Goal: Task Accomplishment & Management: Use online tool/utility

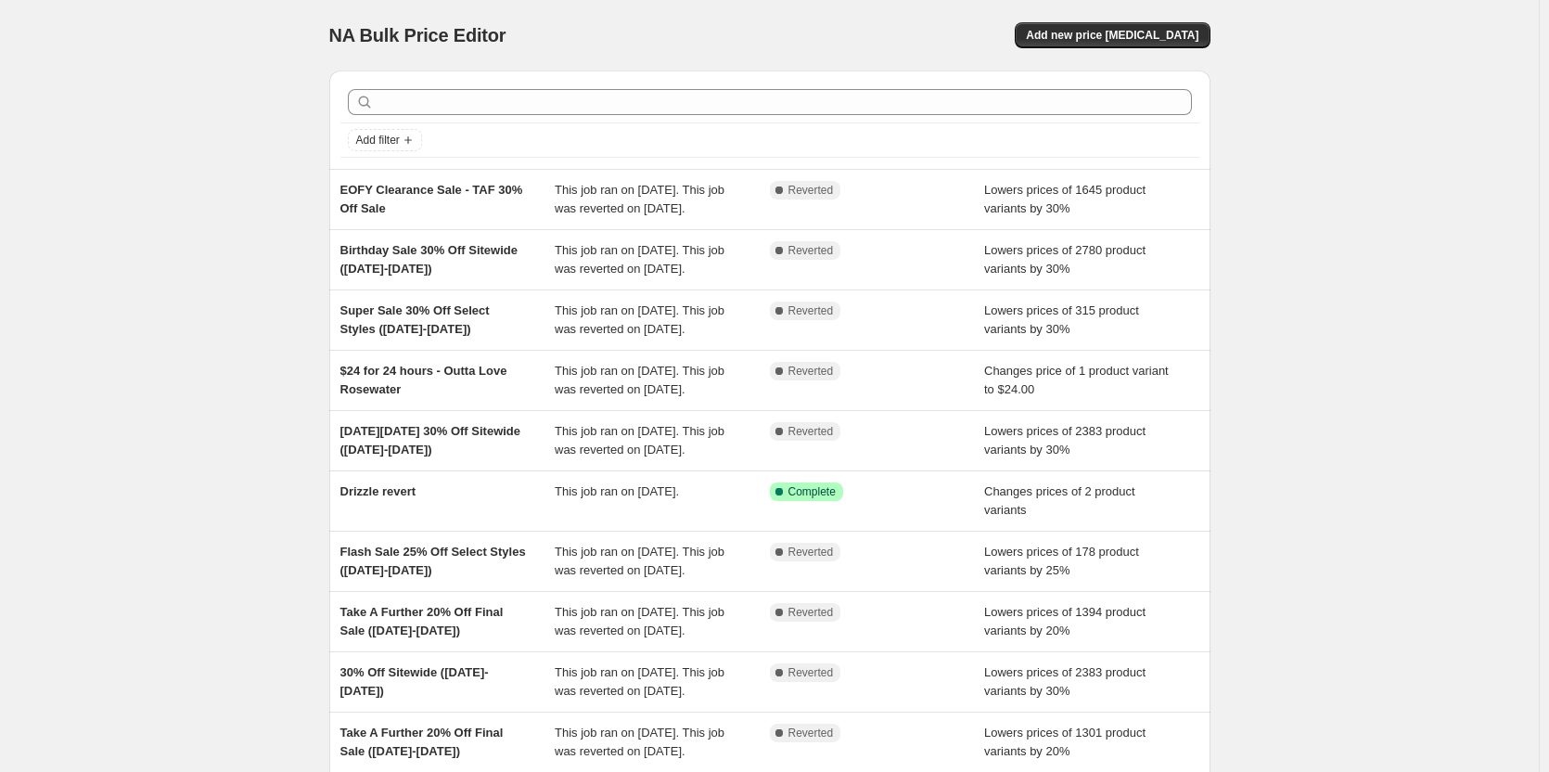
click at [1083, 11] on div "NA Bulk Price Editor. This page is ready NA Bulk Price Editor Add new price [ME…" at bounding box center [769, 35] width 881 height 71
drag, startPoint x: 456, startPoint y: 489, endPoint x: 327, endPoint y: 464, distance: 131.4
click at [327, 464] on div "Add filter EOFY Clearance Sale - TAF 30% Off Sale This job ran on [DATE]. This …" at bounding box center [763, 449] width 896 height 787
copy span "[DATE][DATE] 30% Off Sitewide ([DATE]-[DATE])"
click at [1149, 44] on button "Add new price [MEDICAL_DATA]" at bounding box center [1112, 35] width 195 height 26
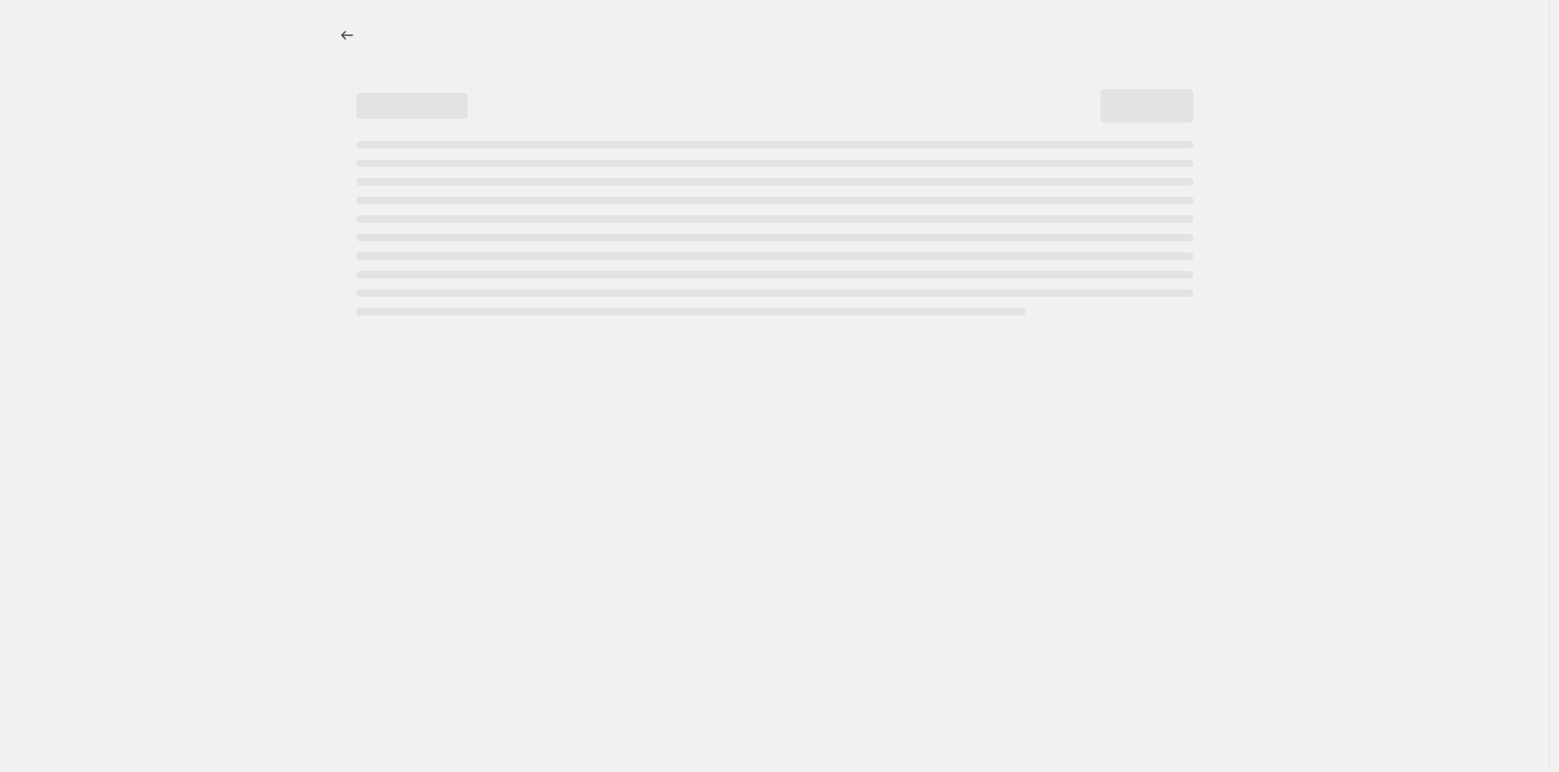
select select "percentage"
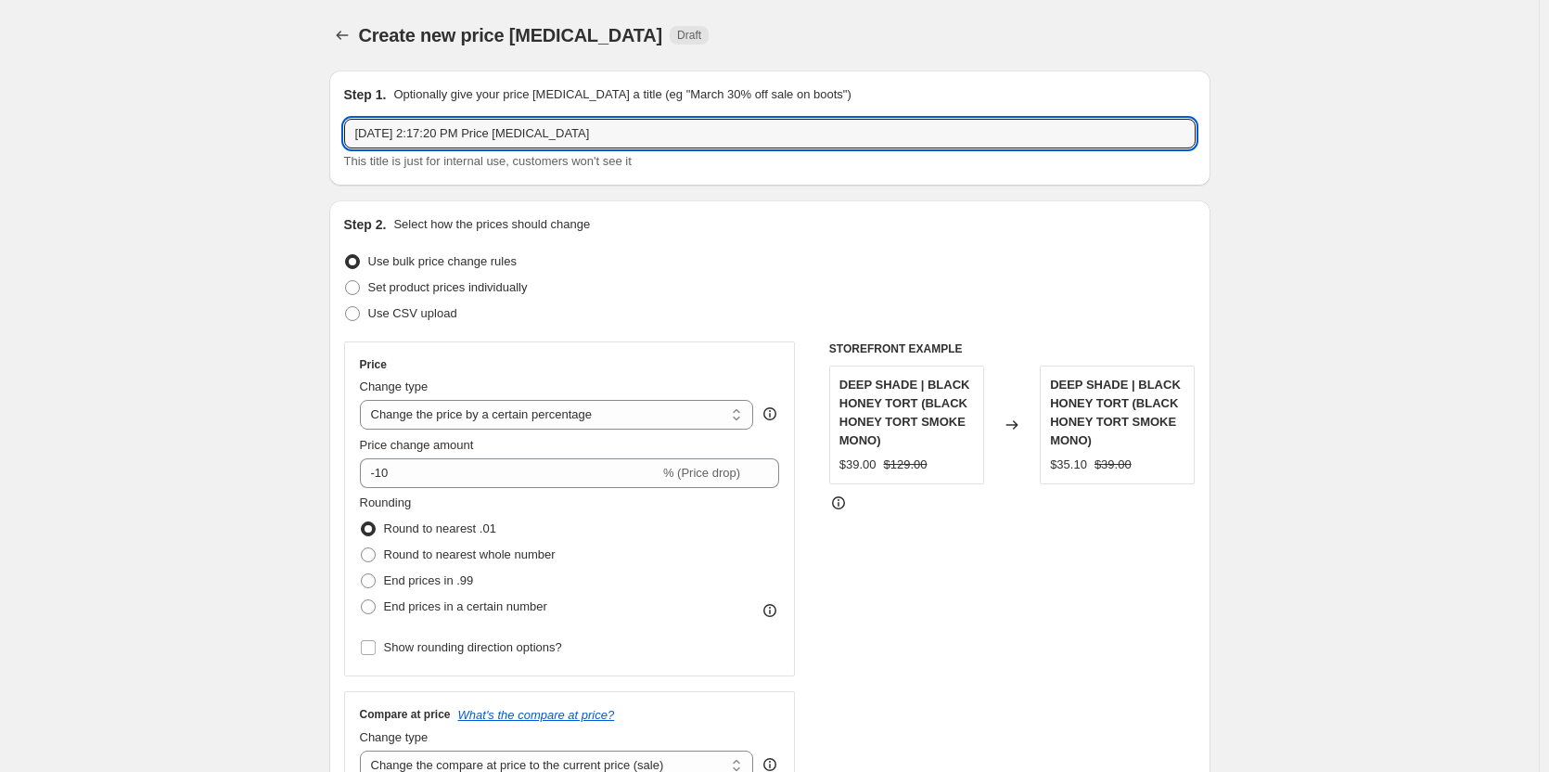
drag, startPoint x: 652, startPoint y: 128, endPoint x: 142, endPoint y: 136, distance: 510.3
paste input "[DATE][DATE] 30% Off Sitewide ([DATE]-[DATE])"
drag, startPoint x: 424, startPoint y: 135, endPoint x: 349, endPoint y: 142, distance: 75.5
click at [349, 142] on input "[DATE][DATE] 30% Off Sitewide ([DATE]-[DATE])" at bounding box center [770, 134] width 852 height 30
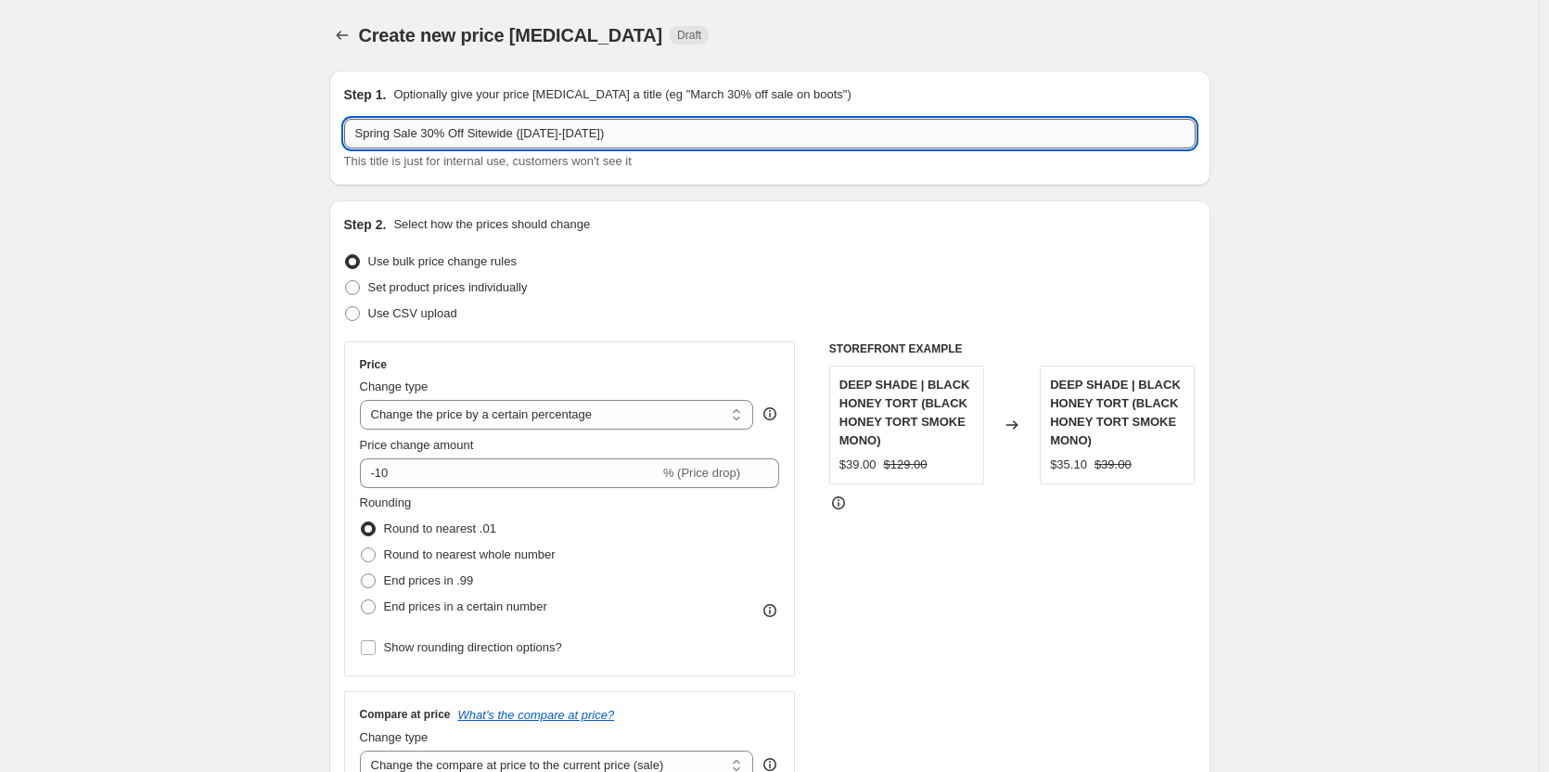
click at [554, 133] on input "Spring Sale 30% Off Sitewide ([DATE]-[DATE])" at bounding box center [770, 134] width 852 height 30
drag, startPoint x: 556, startPoint y: 135, endPoint x: 522, endPoint y: 135, distance: 33.4
click at [522, 135] on input "Spring Sale 30% Off Sitewide ([DATE]-[DATE])" at bounding box center [770, 134] width 852 height 30
drag, startPoint x: 554, startPoint y: 136, endPoint x: 586, endPoint y: 140, distance: 32.7
click at [586, 140] on input "Spring Sale 30% Off Sitewide ([DATE]-[DATE])" at bounding box center [770, 134] width 852 height 30
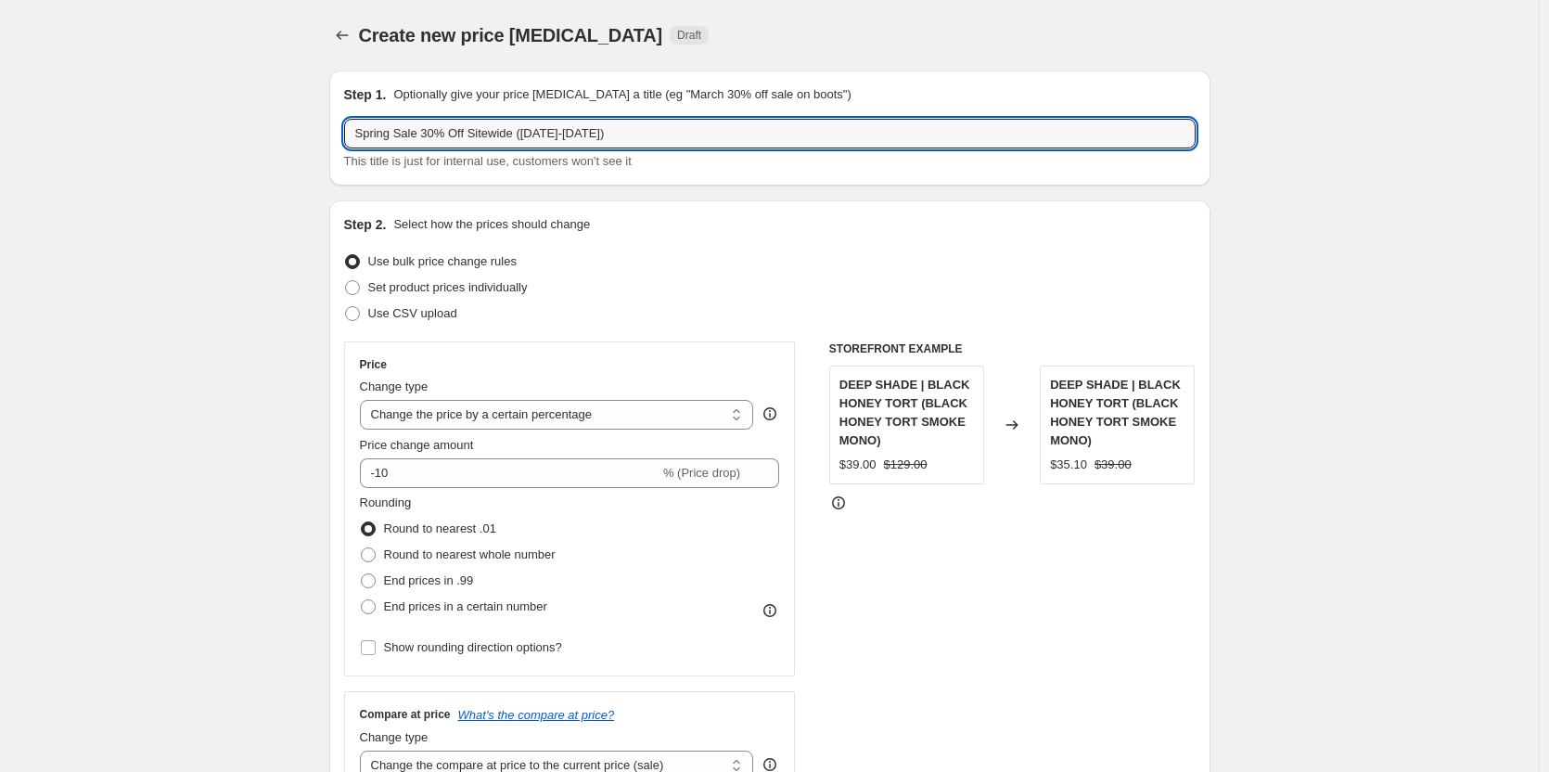
type input "Spring Sale 30% Off Sitewide ([DATE]-[DATE])"
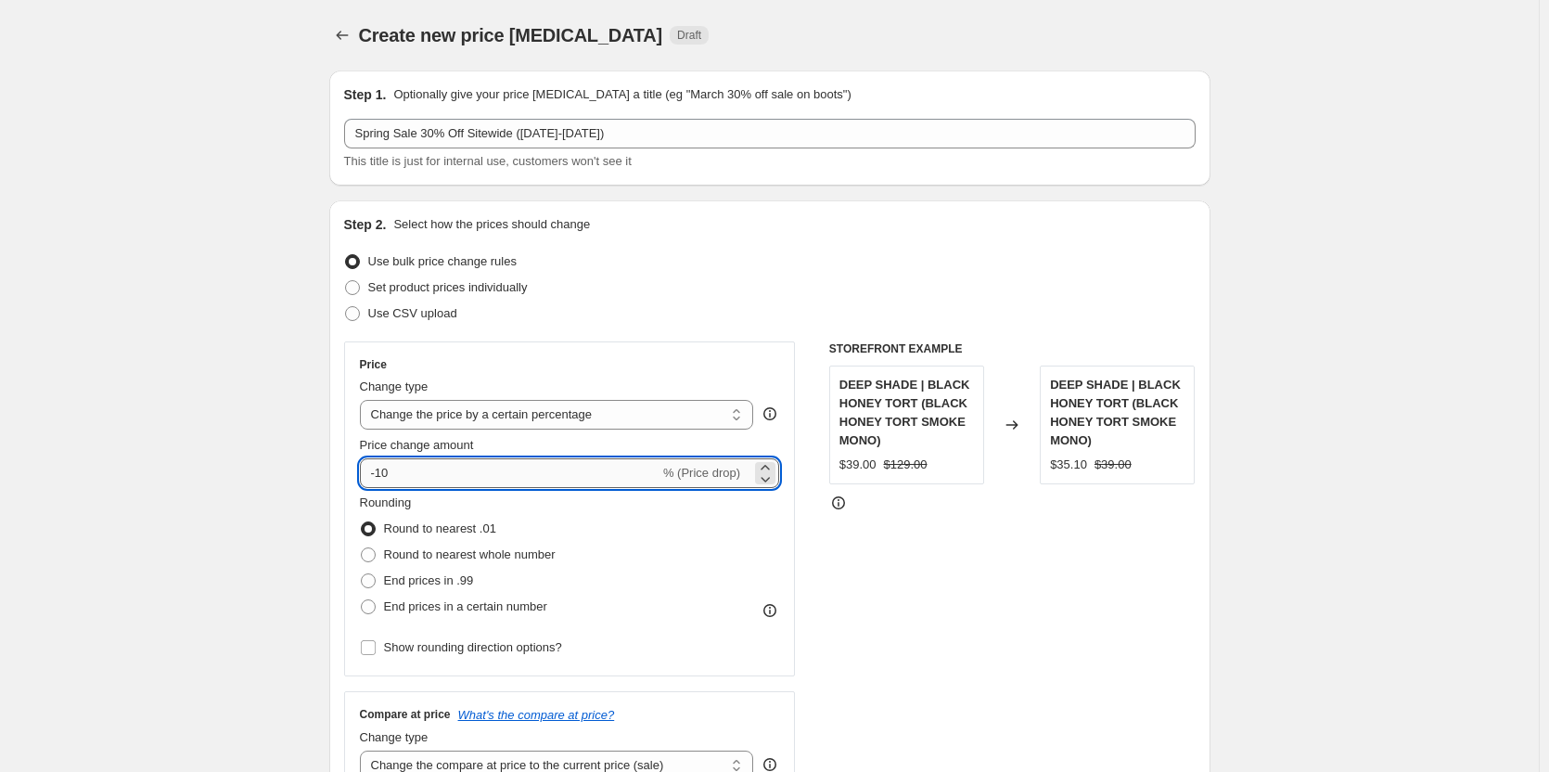
drag, startPoint x: 388, startPoint y: 477, endPoint x: 417, endPoint y: 477, distance: 28.8
click at [417, 477] on input "-10" at bounding box center [510, 473] width 300 height 30
type input "-1"
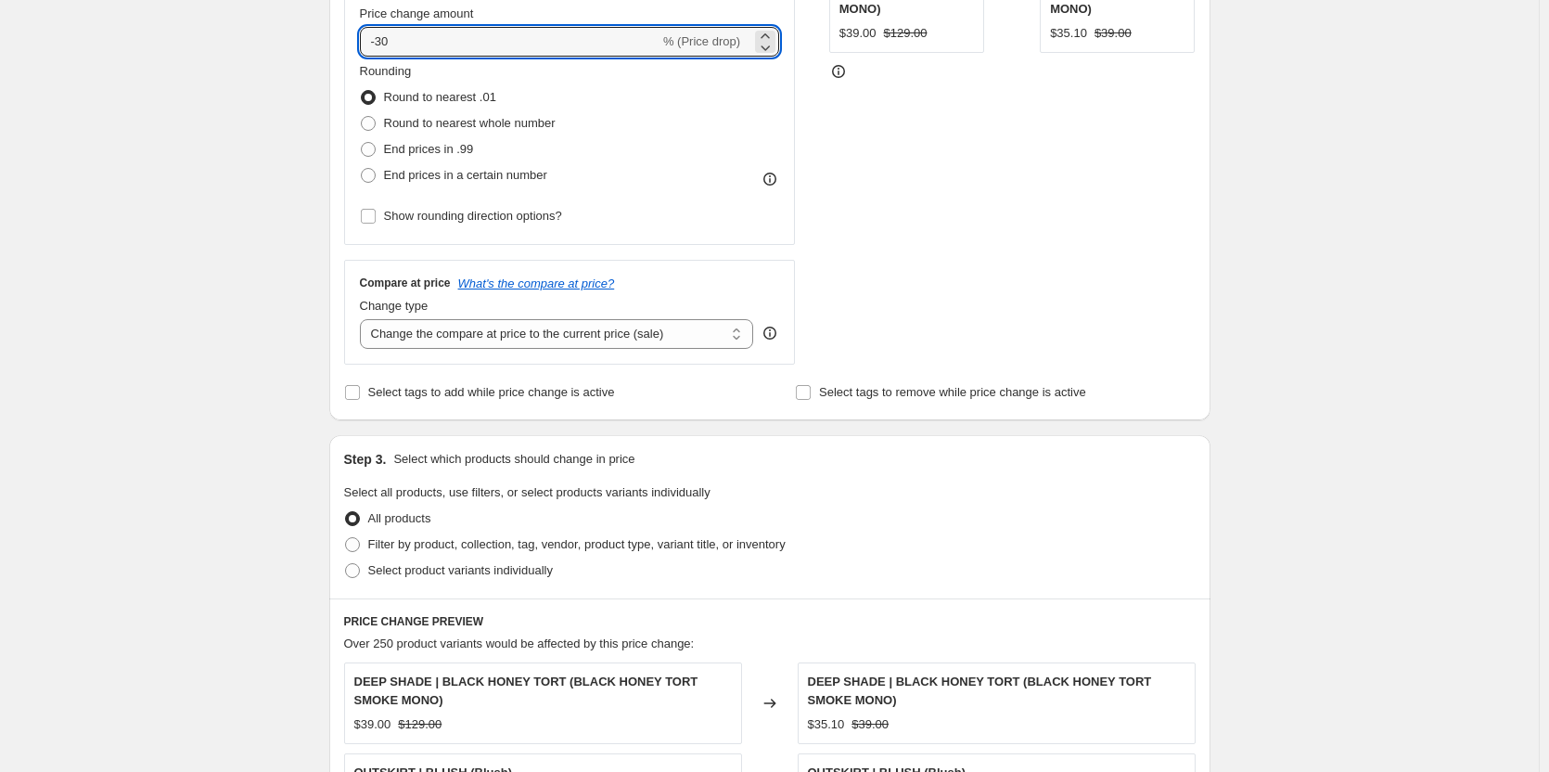
scroll to position [464, 0]
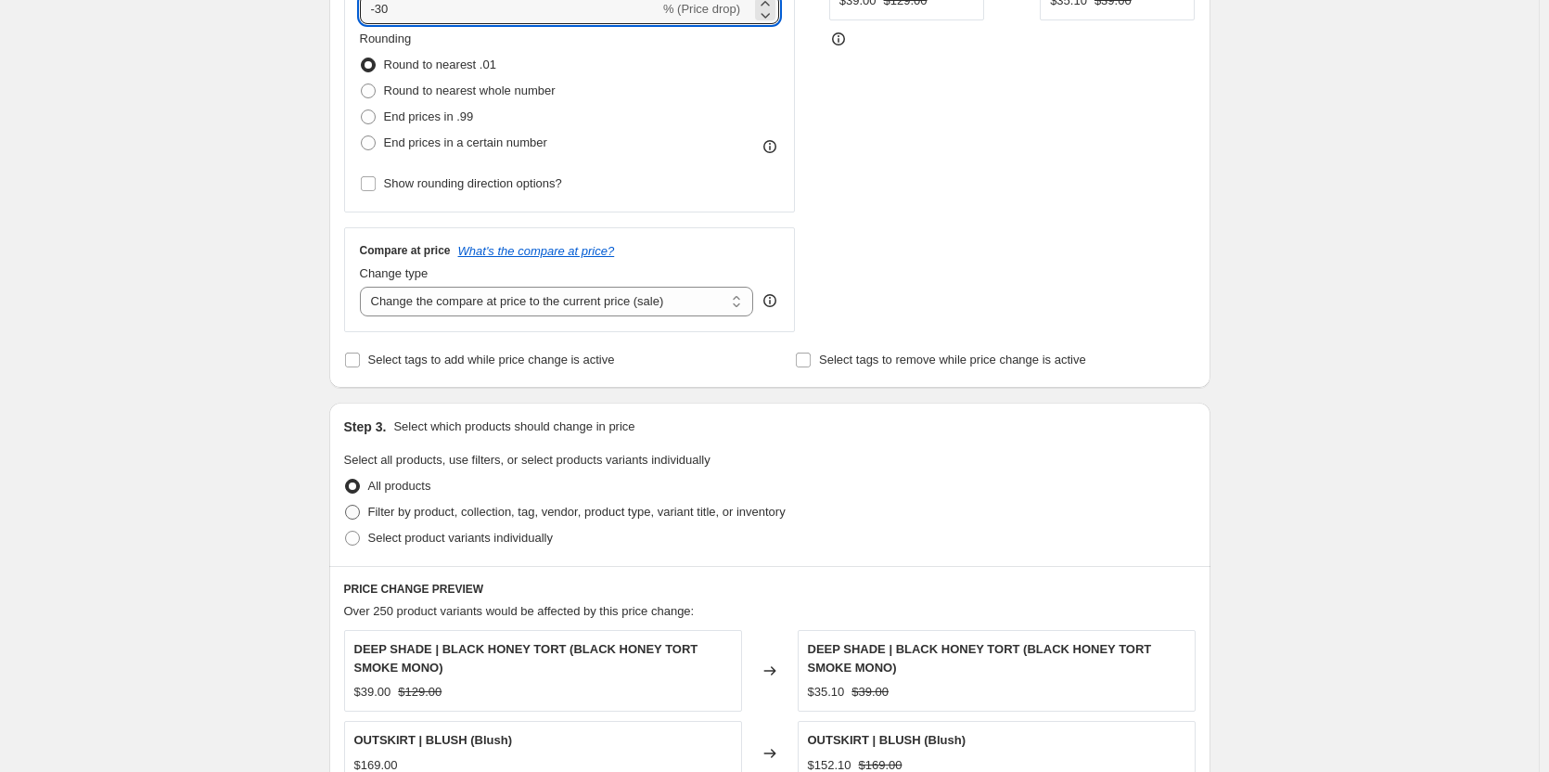
type input "-30"
click at [446, 512] on span "Filter by product, collection, tag, vendor, product type, variant title, or inv…" at bounding box center [576, 512] width 417 height 14
click at [346, 506] on input "Filter by product, collection, tag, vendor, product type, variant title, or inv…" at bounding box center [345, 505] width 1 height 1
radio input "true"
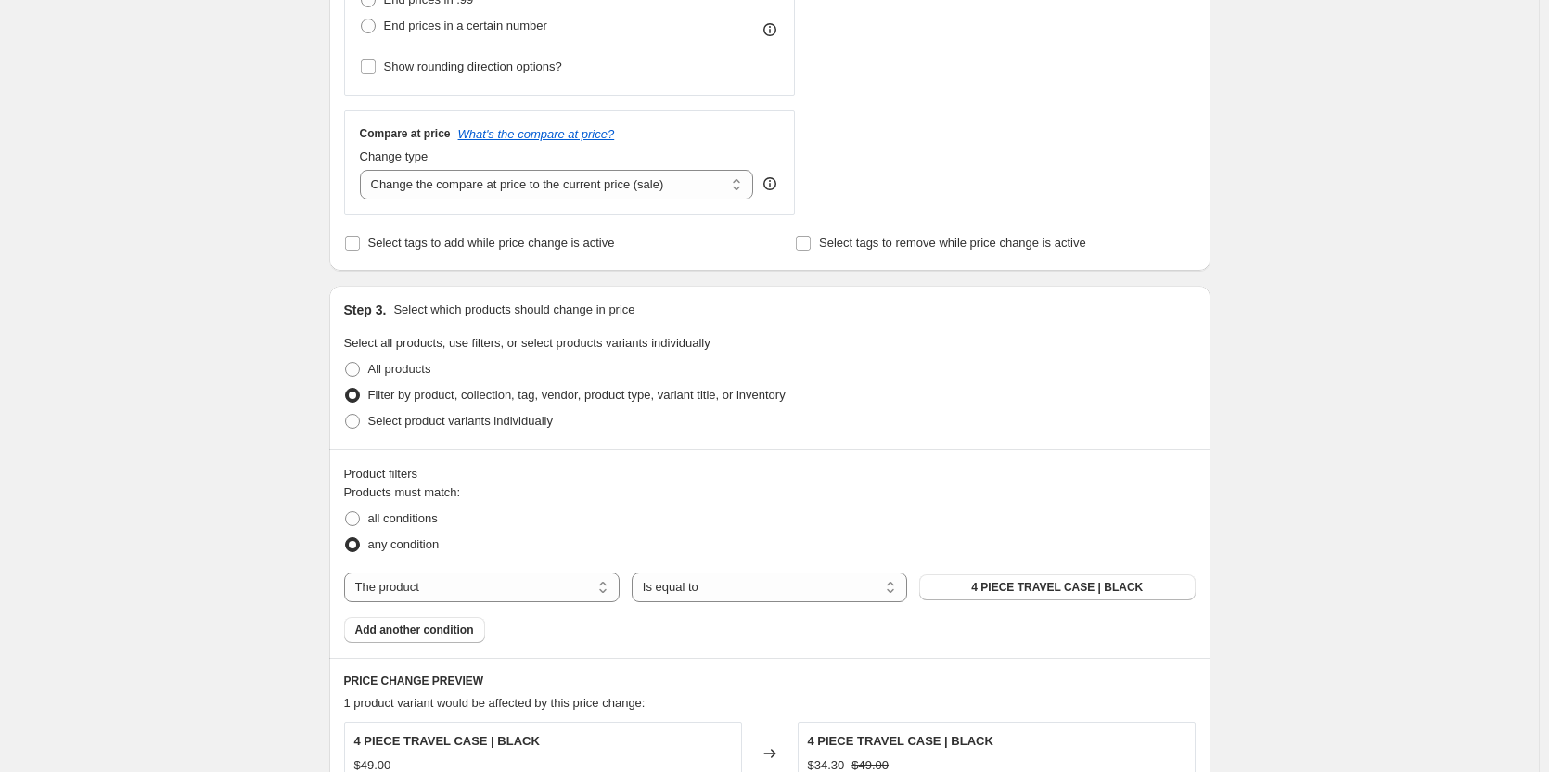
scroll to position [649, 0]
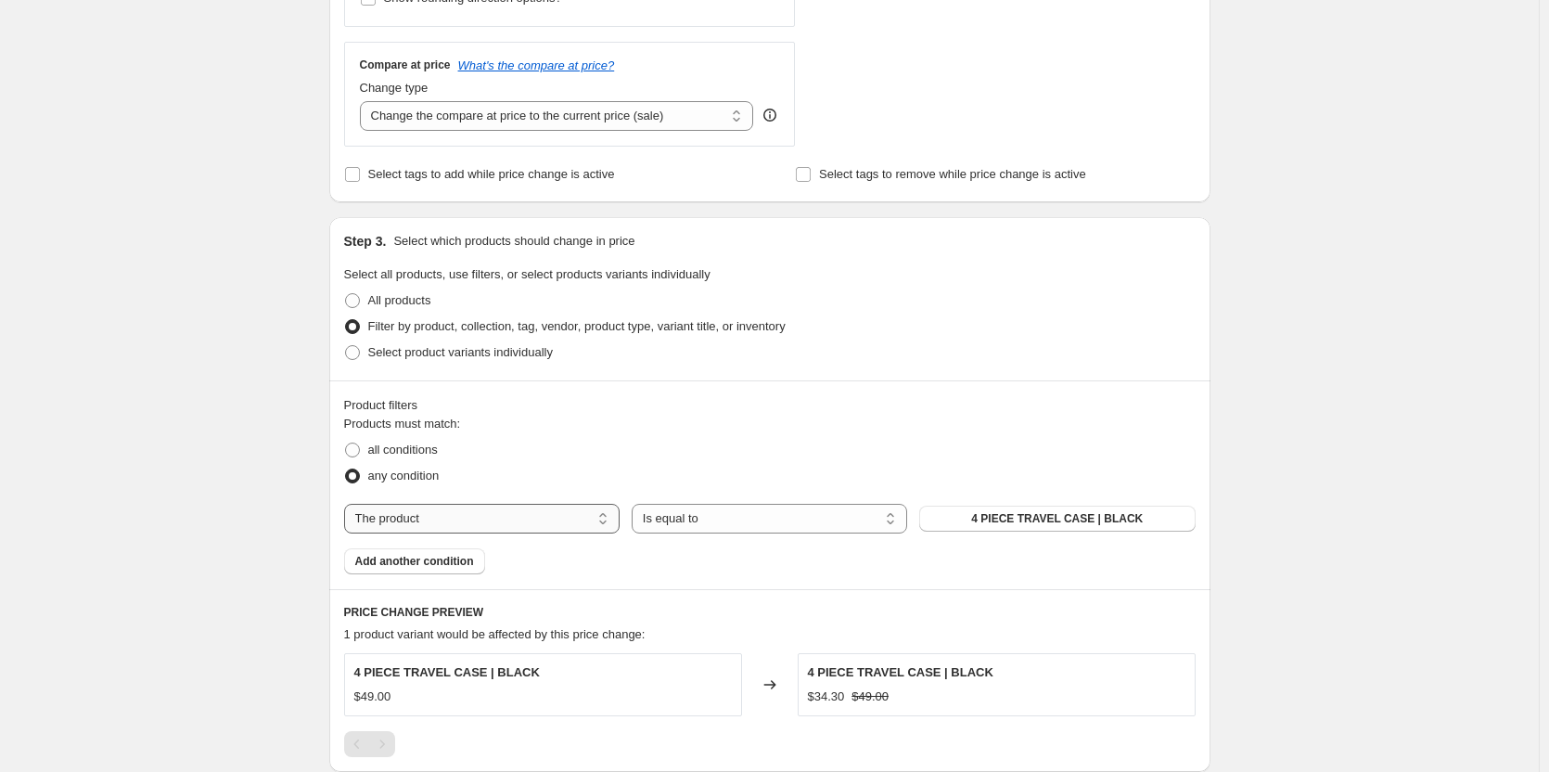
click at [569, 529] on select "The product The product's collection The product's tag The product's vendor The…" at bounding box center [482, 519] width 276 height 30
click at [585, 513] on select "The product The product's collection The product's tag The product's vendor The…" at bounding box center [482, 519] width 276 height 30
select select "product_type"
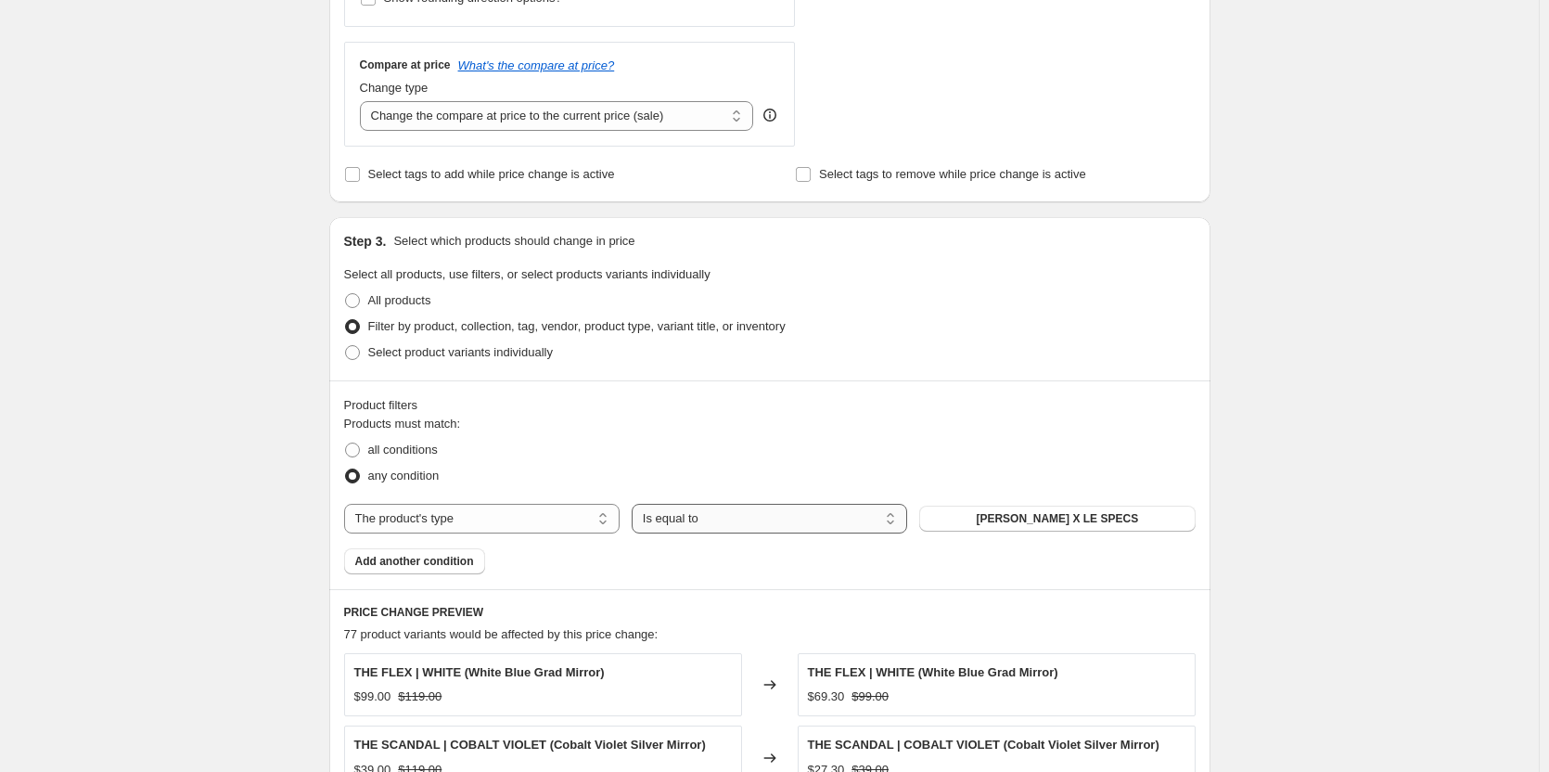
click at [707, 521] on select "Is equal to Is not equal to" at bounding box center [770, 519] width 276 height 30
select select "not_equal"
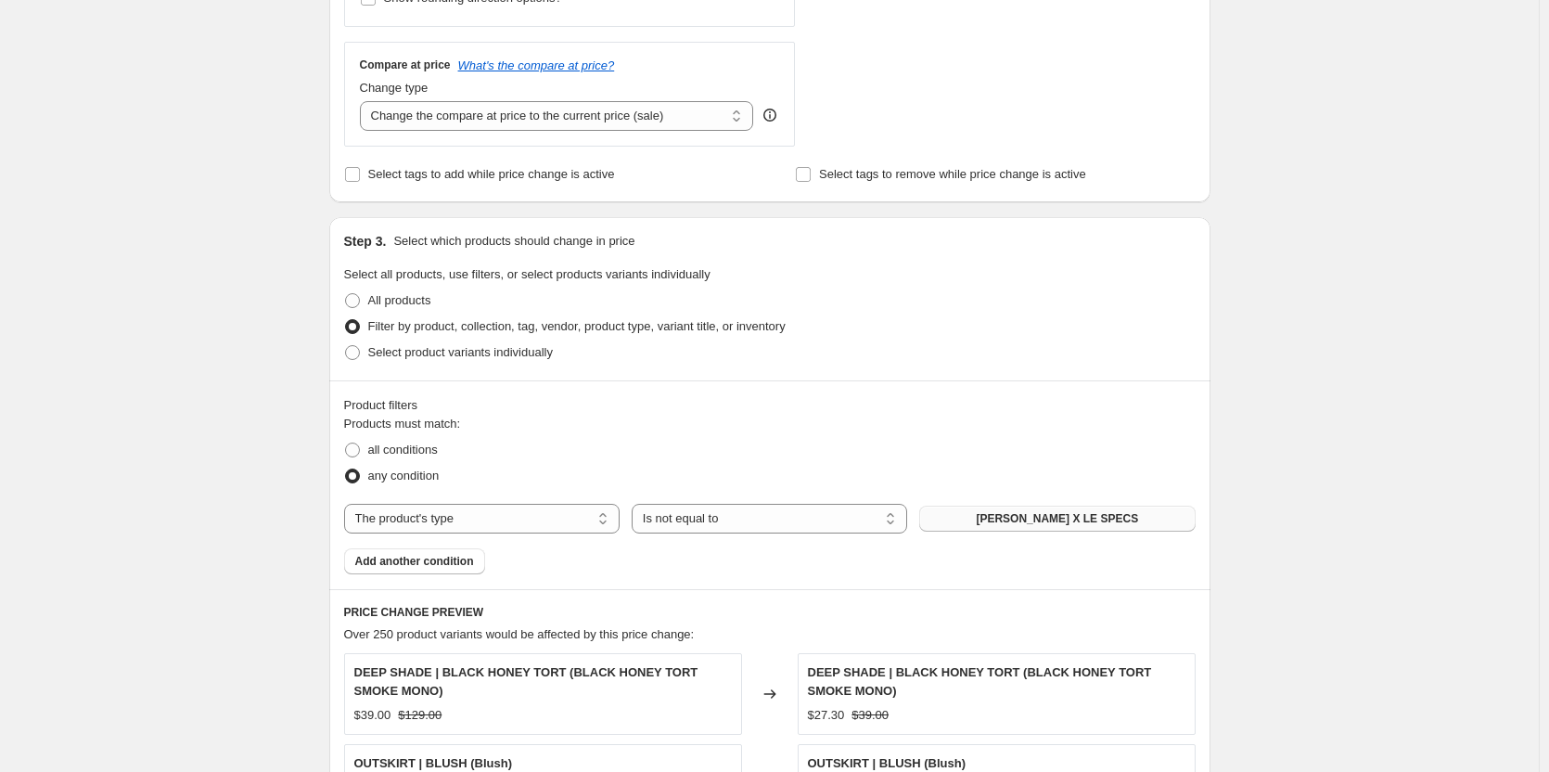
click at [947, 522] on button "[PERSON_NAME] X LE SPECS" at bounding box center [1057, 519] width 276 height 26
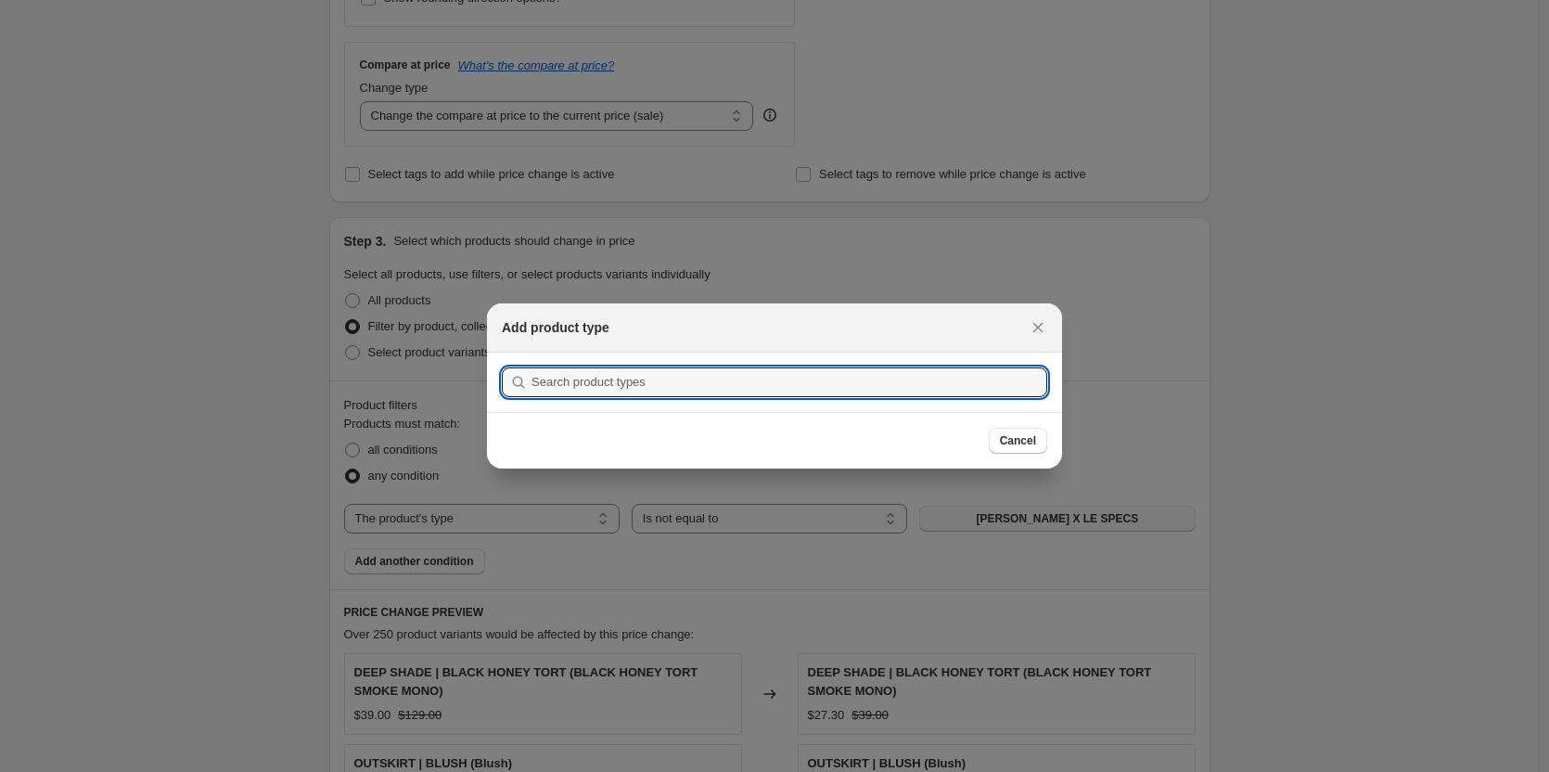
scroll to position [0, 0]
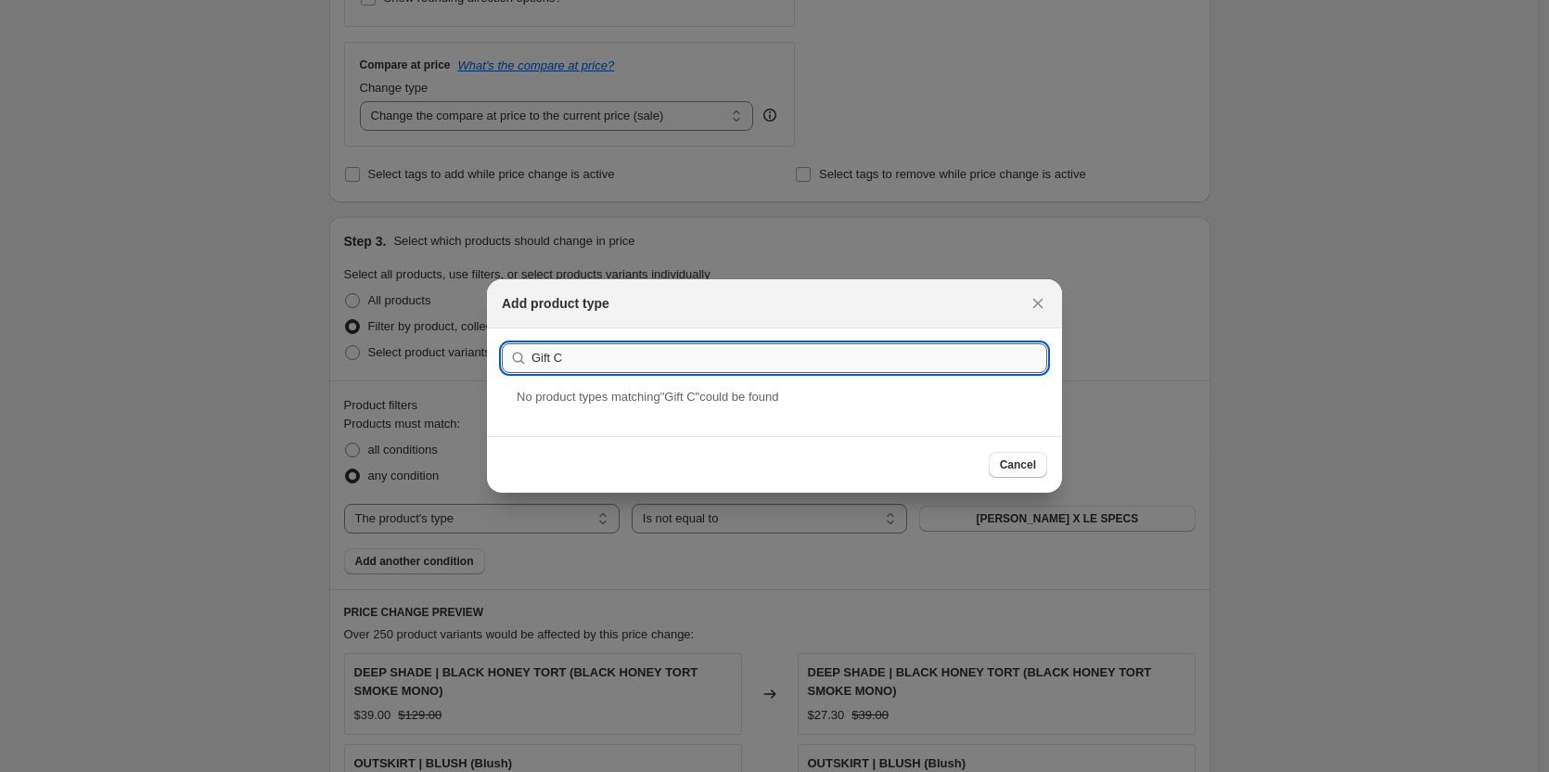
drag, startPoint x: 549, startPoint y: 361, endPoint x: 615, endPoint y: 365, distance: 66.0
click at [615, 366] on input "Gift C" at bounding box center [790, 358] width 516 height 30
type input "Gift"
click at [531, 421] on div "Gift Cards" at bounding box center [774, 412] width 575 height 49
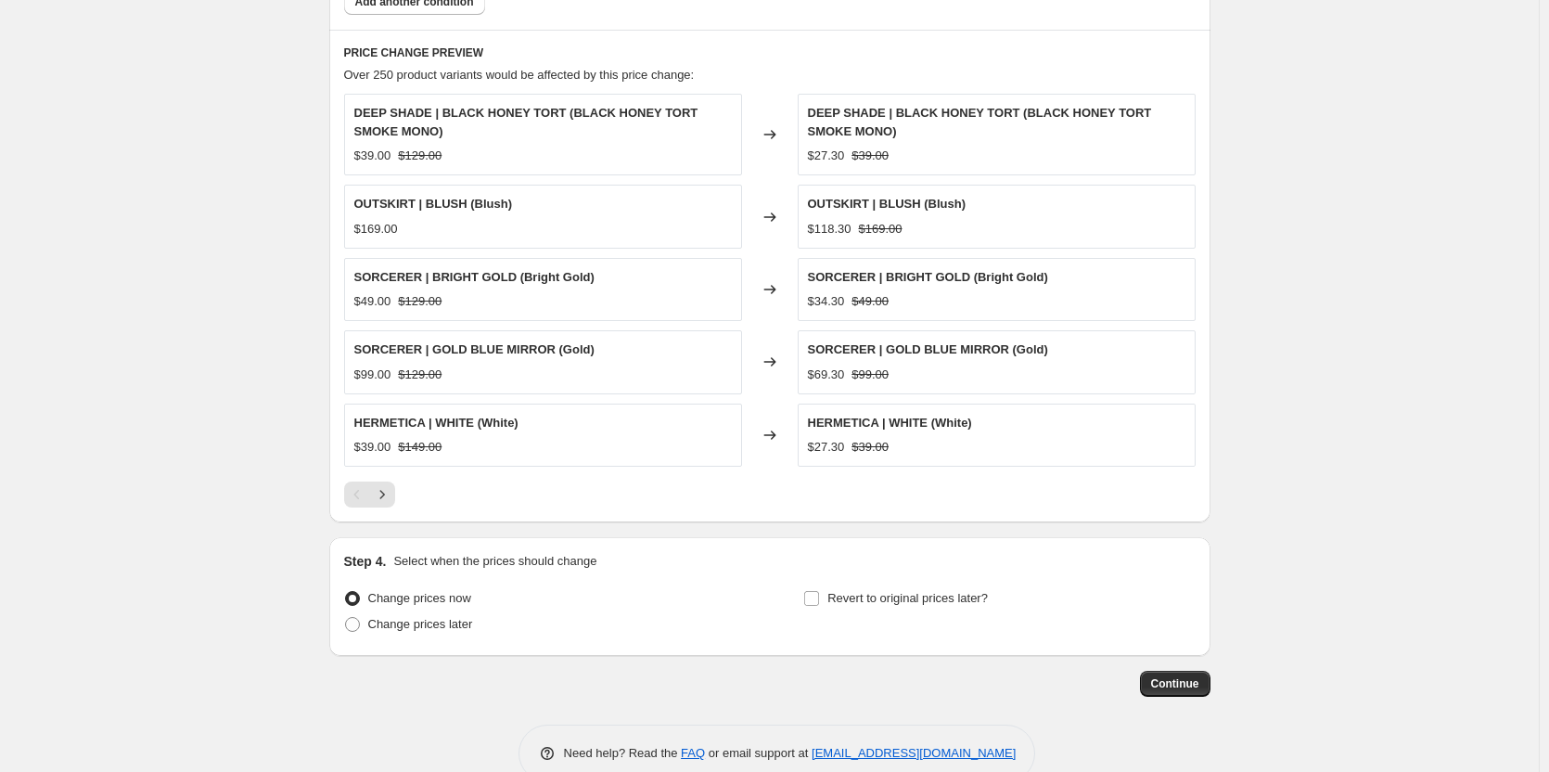
scroll to position [1248, 0]
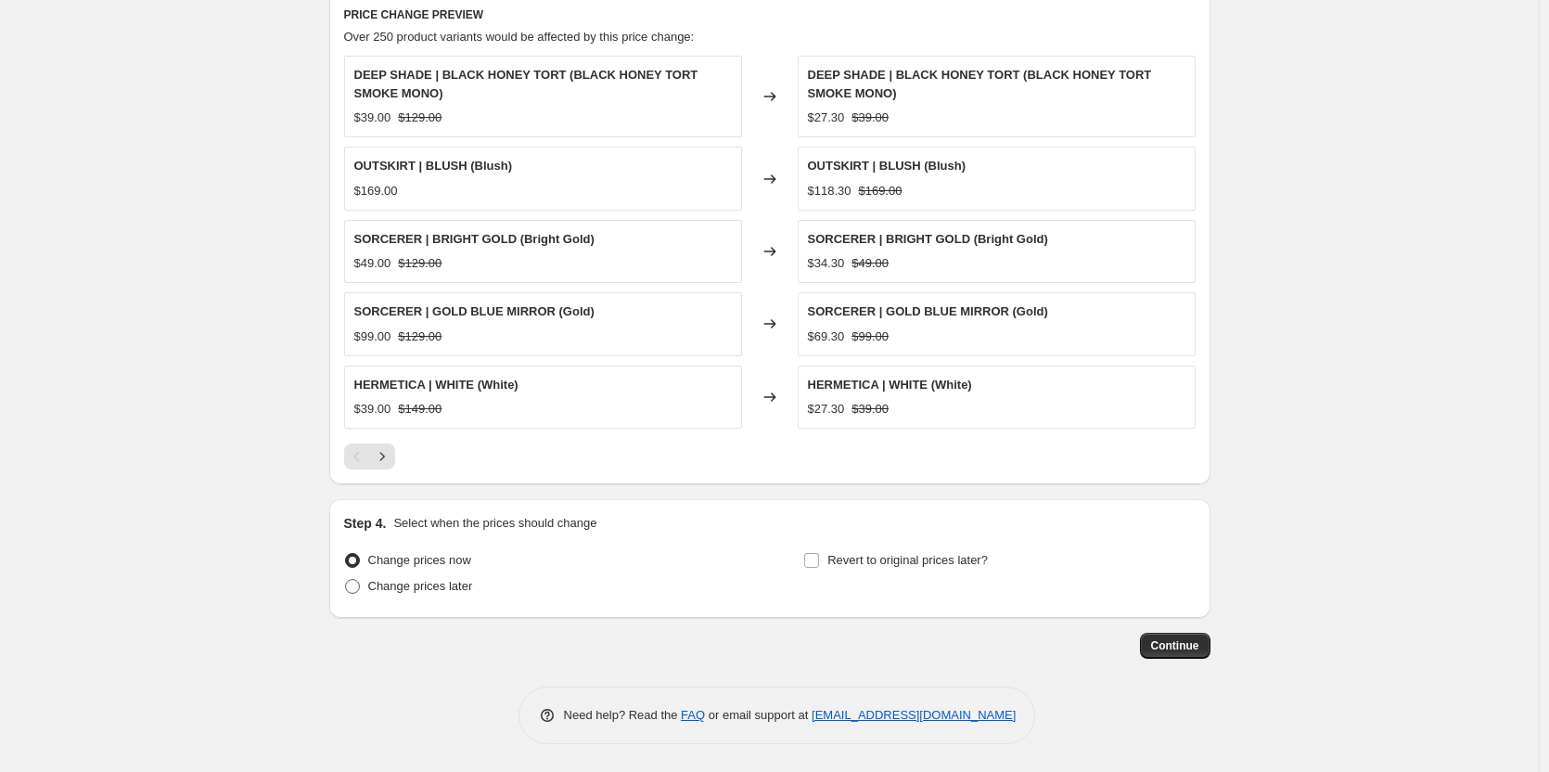
click at [426, 581] on span "Change prices later" at bounding box center [420, 586] width 105 height 14
click at [346, 580] on input "Change prices later" at bounding box center [345, 579] width 1 height 1
radio input "true"
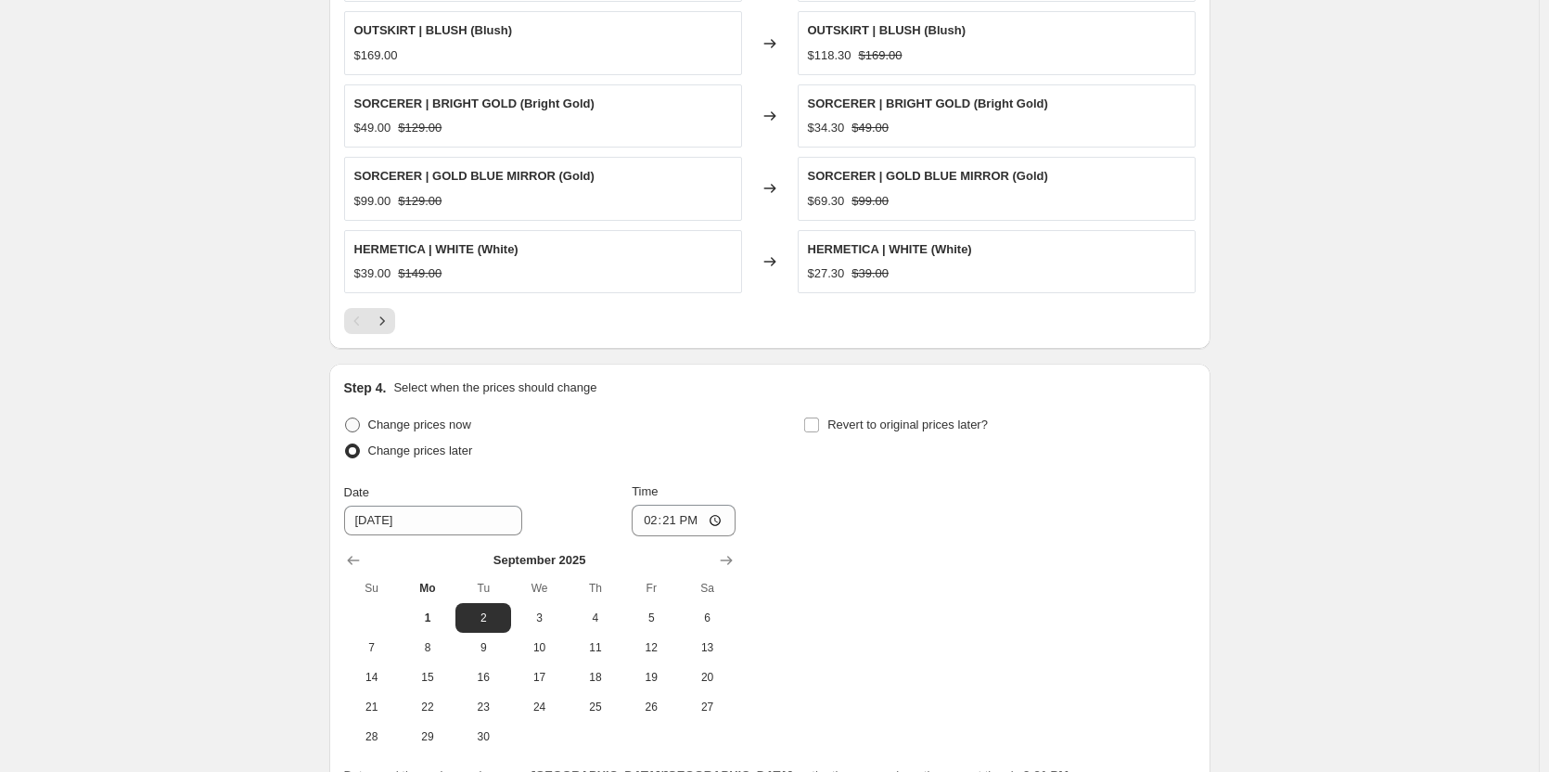
scroll to position [1565, 0]
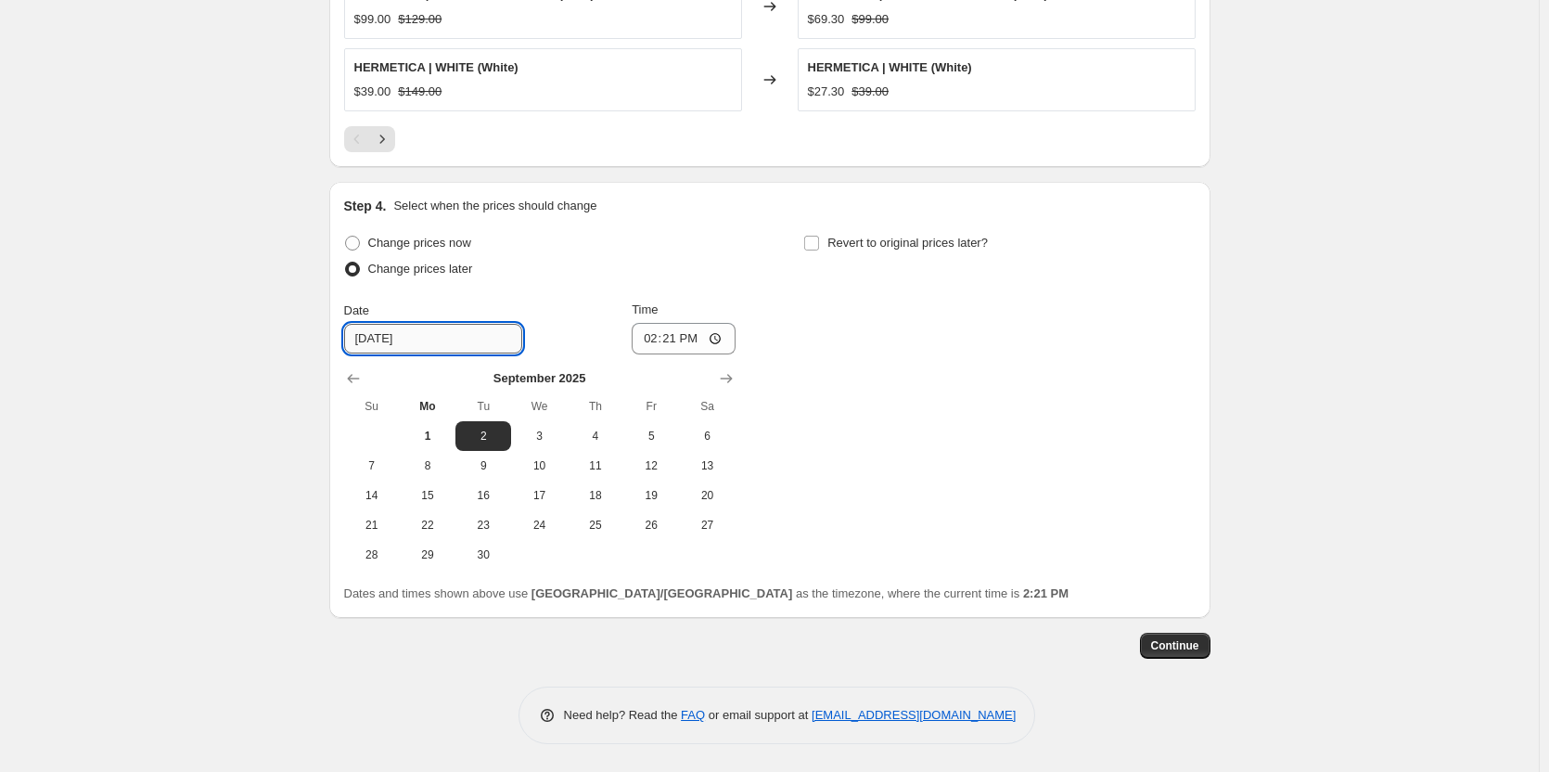
click at [444, 328] on input "[DATE]" at bounding box center [433, 339] width 178 height 30
click at [478, 466] on span "9" at bounding box center [483, 465] width 41 height 15
type input "[DATE]"
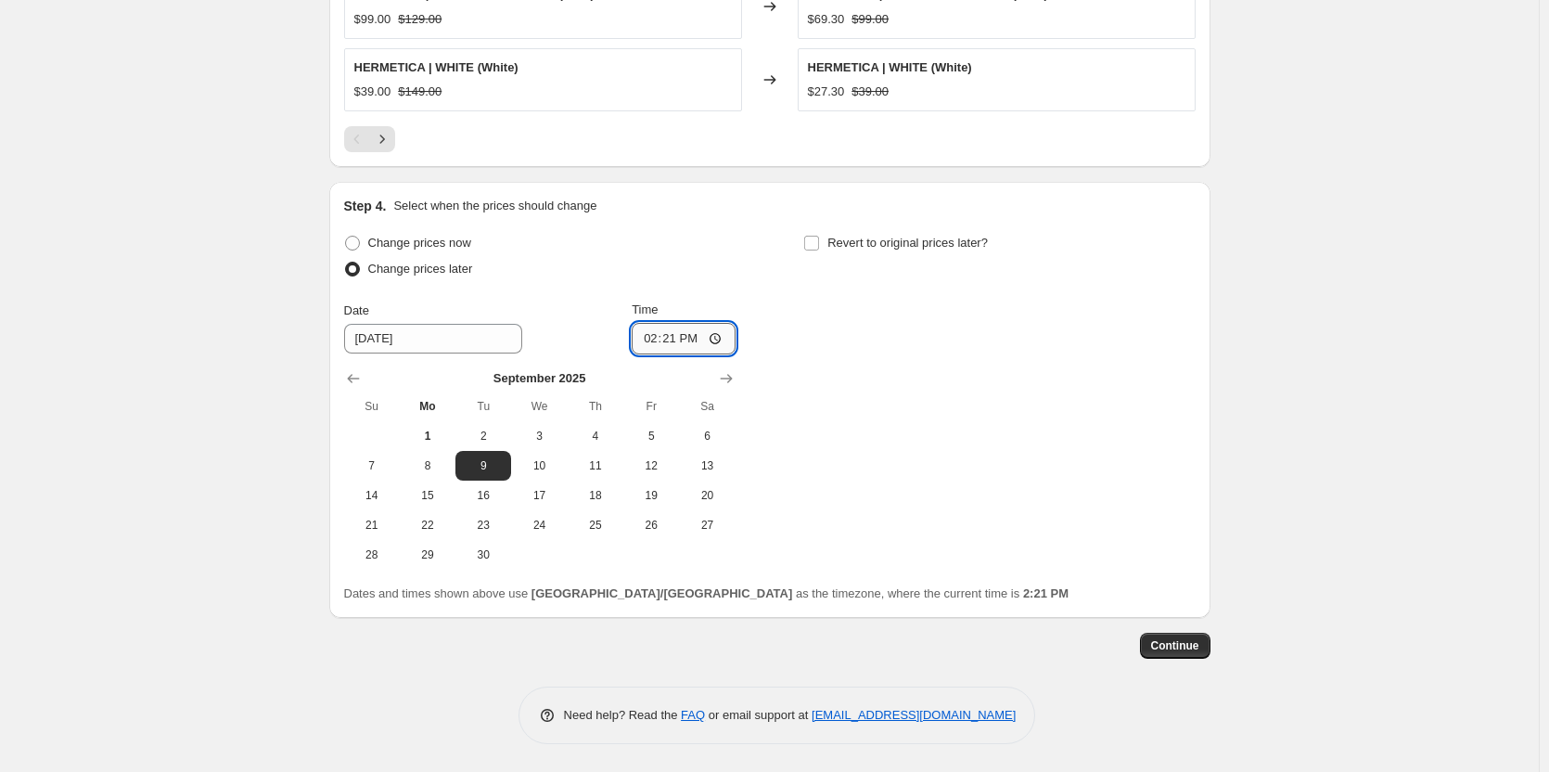
click at [696, 340] on input "14:21" at bounding box center [684, 339] width 104 height 32
click at [664, 338] on input "14:21" at bounding box center [684, 339] width 104 height 32
drag, startPoint x: 680, startPoint y: 340, endPoint x: 648, endPoint y: 342, distance: 31.6
click at [648, 342] on input "14:21" at bounding box center [684, 339] width 104 height 32
click at [689, 339] on input "14:21" at bounding box center [684, 339] width 104 height 32
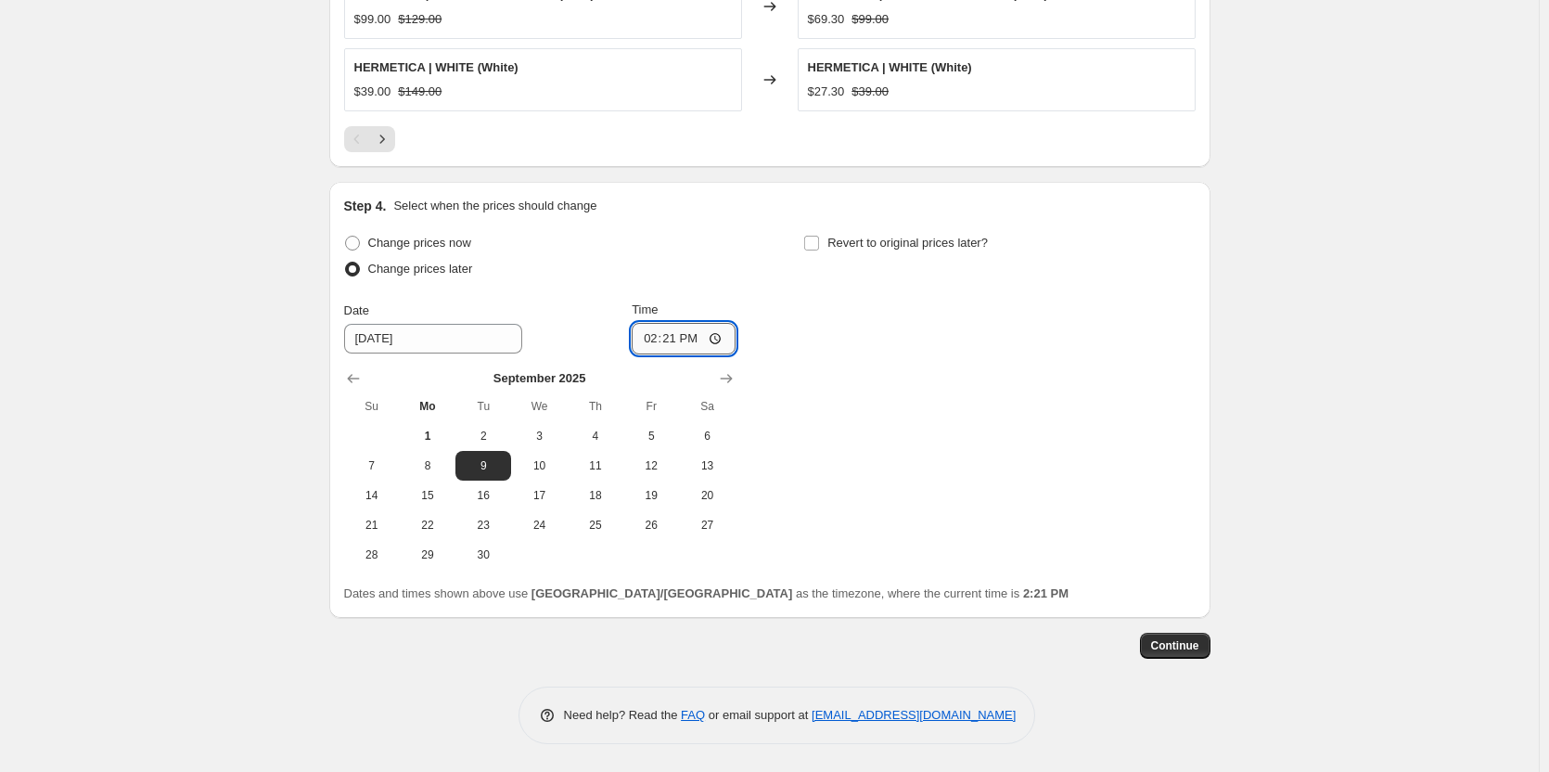
click at [689, 339] on input "14:21" at bounding box center [684, 339] width 104 height 32
click at [727, 340] on input "14:21" at bounding box center [684, 339] width 104 height 32
type input "02:21"
click at [672, 336] on input "02:21" at bounding box center [684, 339] width 104 height 32
click at [653, 337] on input "Time" at bounding box center [684, 339] width 104 height 32
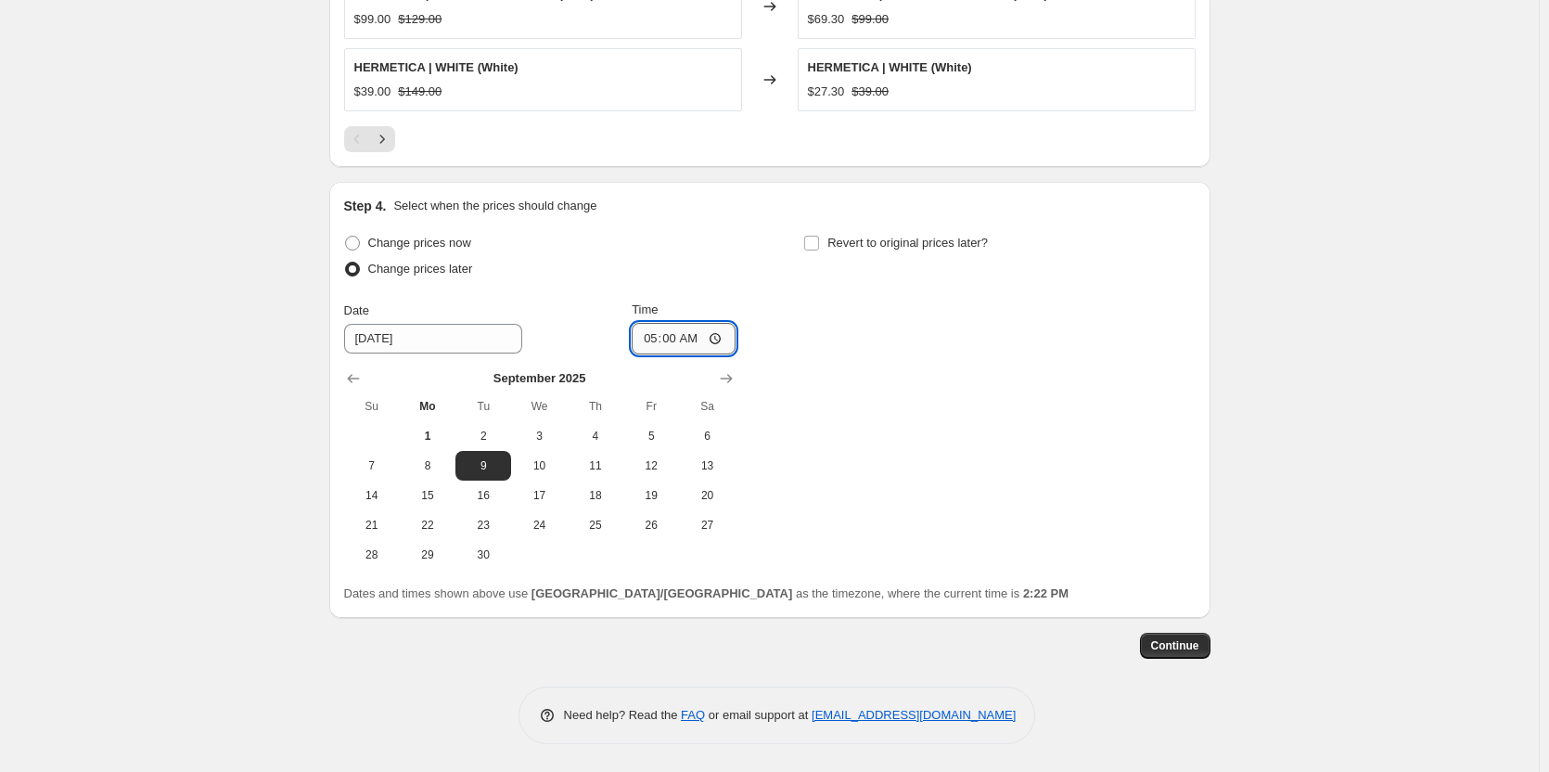
type input "05:01"
click at [1130, 315] on div "Change prices now Change prices later Date [DATE] Time 05:[DATE] Mo Tu We Th Fr…" at bounding box center [770, 400] width 852 height 340
click at [559, 500] on span "17" at bounding box center [539, 495] width 41 height 15
click at [504, 469] on span "9" at bounding box center [483, 465] width 41 height 15
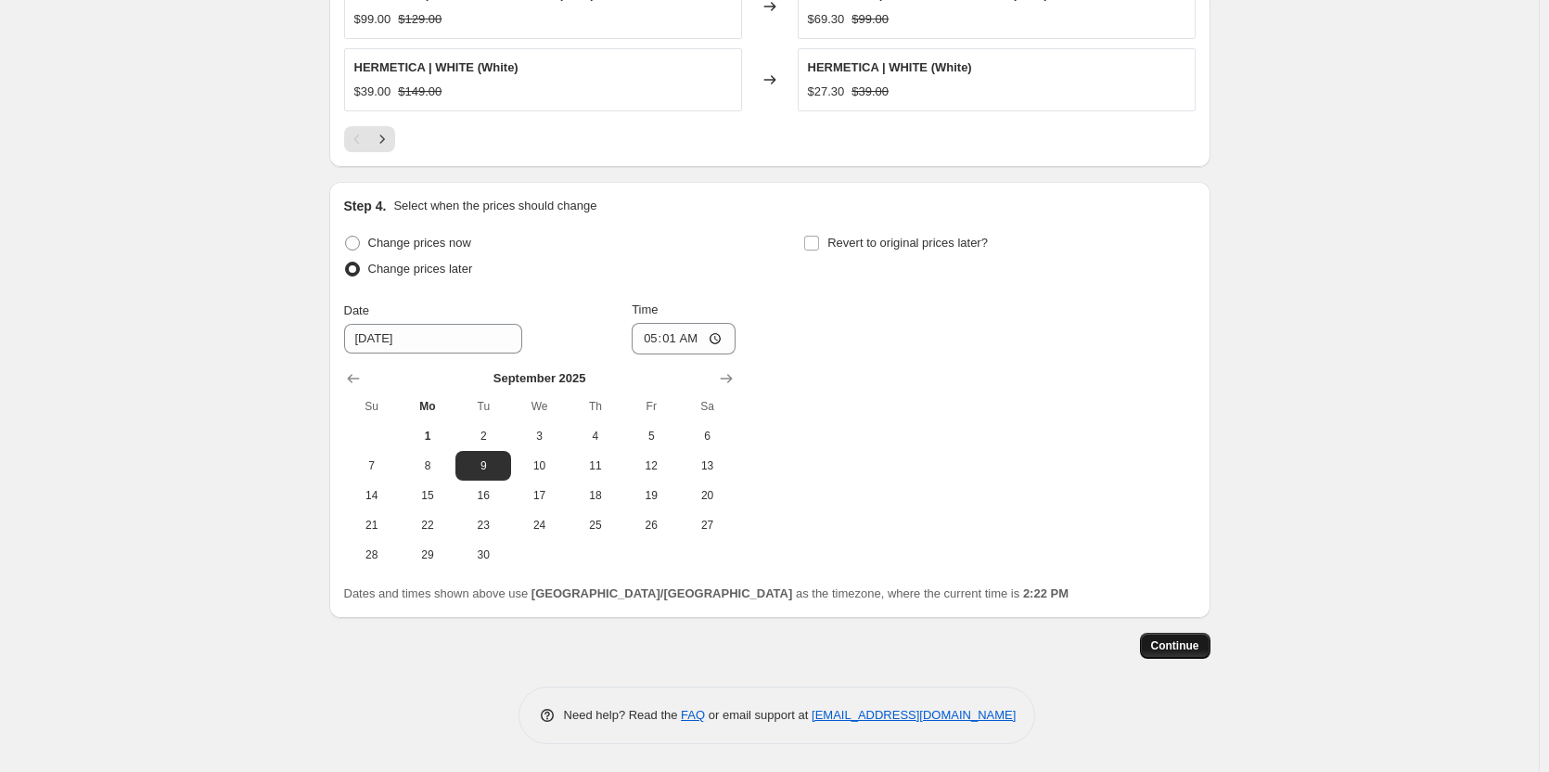
click at [1201, 637] on button "Continue" at bounding box center [1175, 646] width 71 height 26
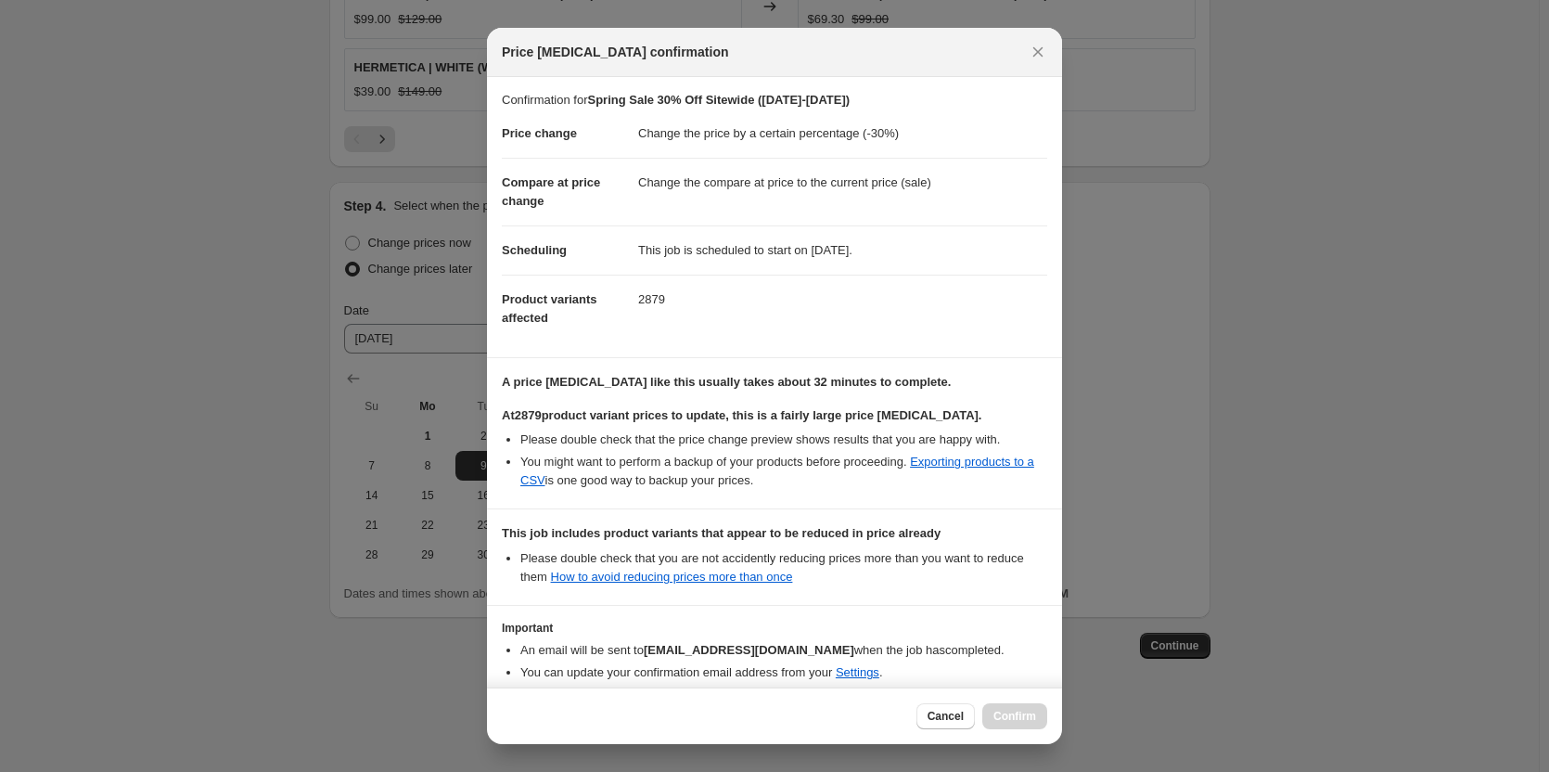
scroll to position [0, 0]
click at [1032, 47] on icon "Close" at bounding box center [1038, 52] width 19 height 19
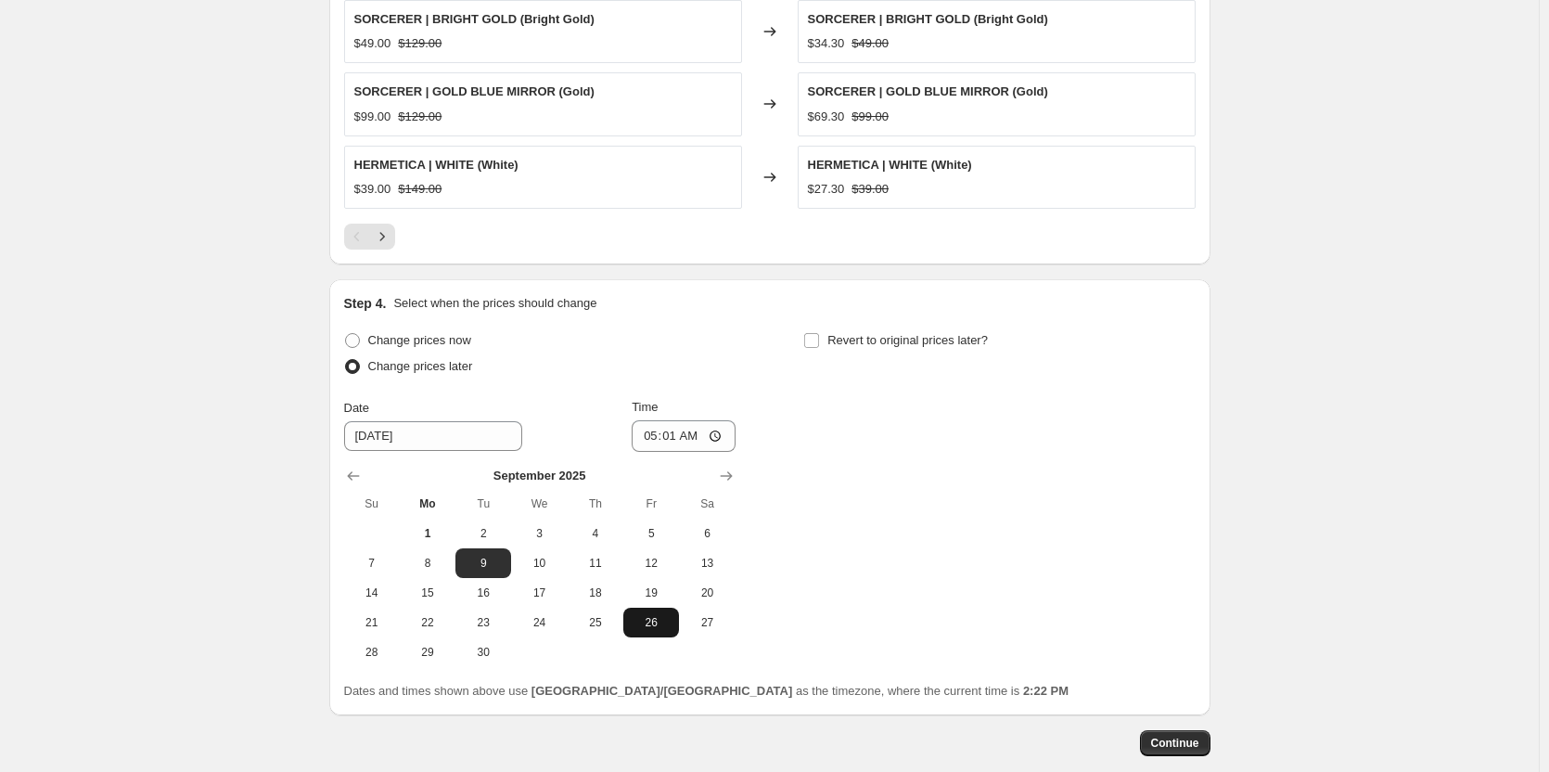
scroll to position [1565, 0]
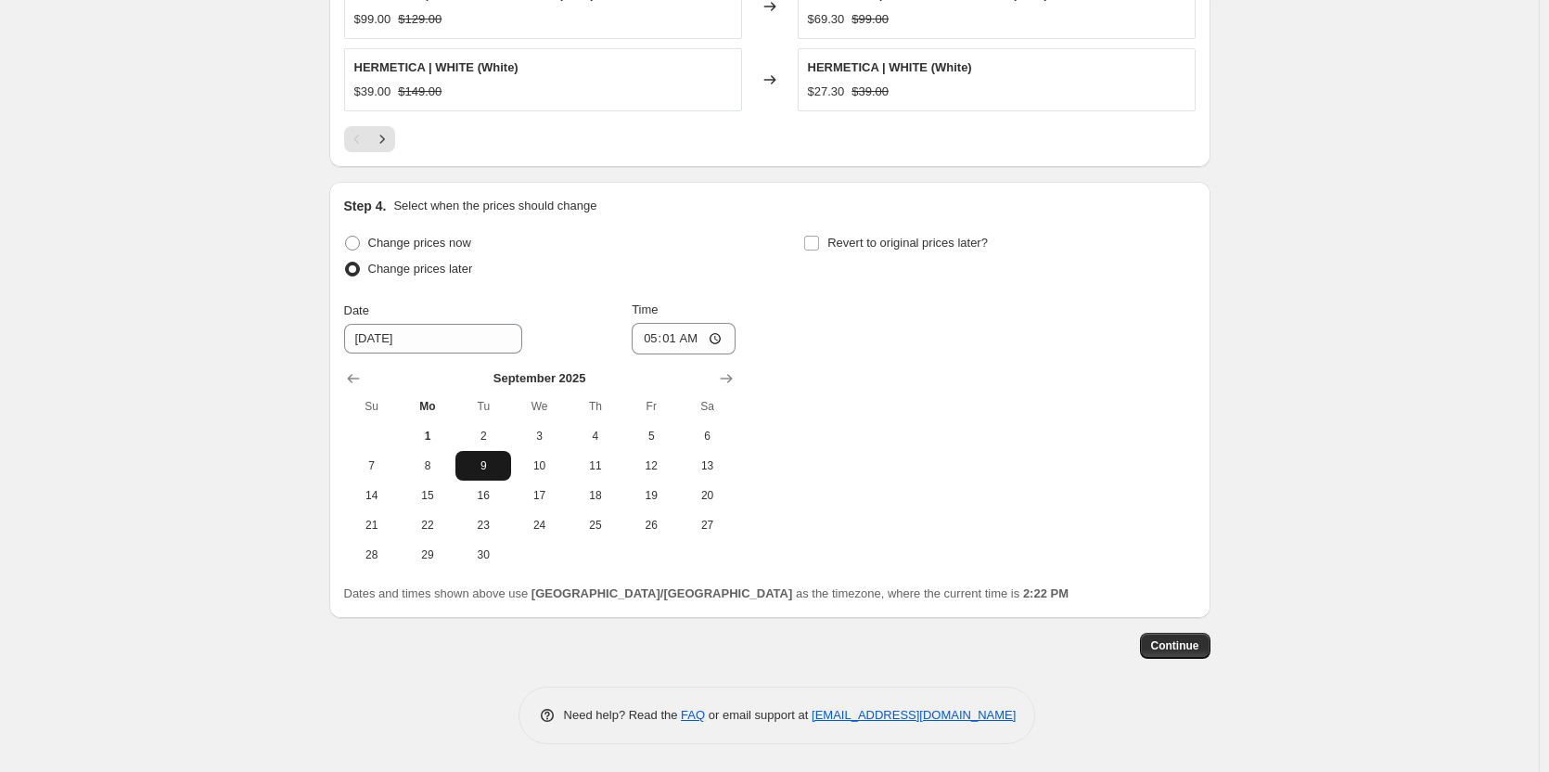
click at [498, 471] on span "9" at bounding box center [483, 465] width 41 height 15
click at [578, 488] on button "18" at bounding box center [596, 496] width 56 height 30
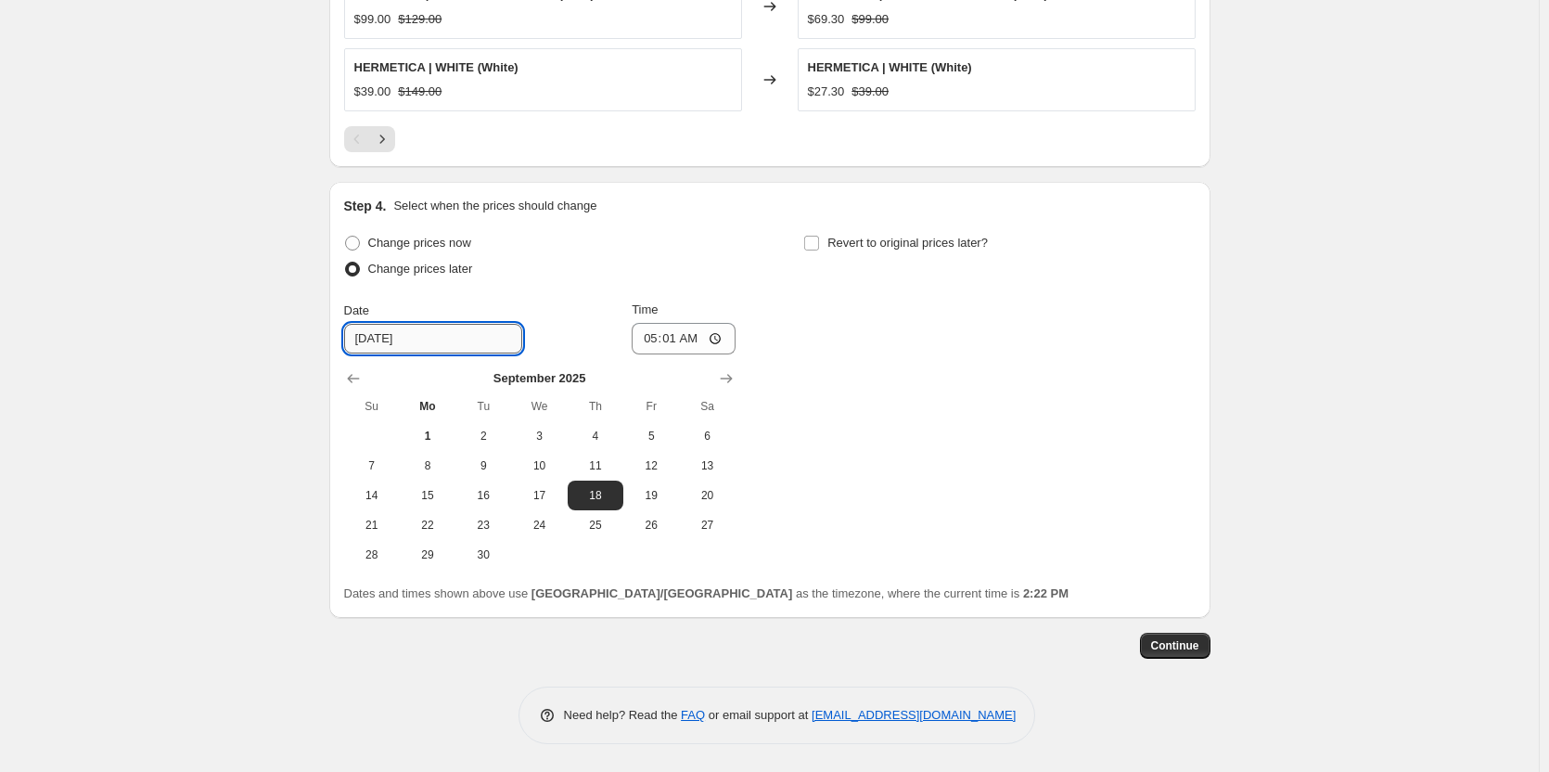
click at [403, 339] on input "[DATE]" at bounding box center [433, 339] width 178 height 30
click at [363, 340] on input "[DATE]" at bounding box center [433, 339] width 178 height 30
click at [375, 340] on input "[DATE]" at bounding box center [433, 339] width 178 height 30
click at [484, 462] on span "9" at bounding box center [483, 465] width 41 height 15
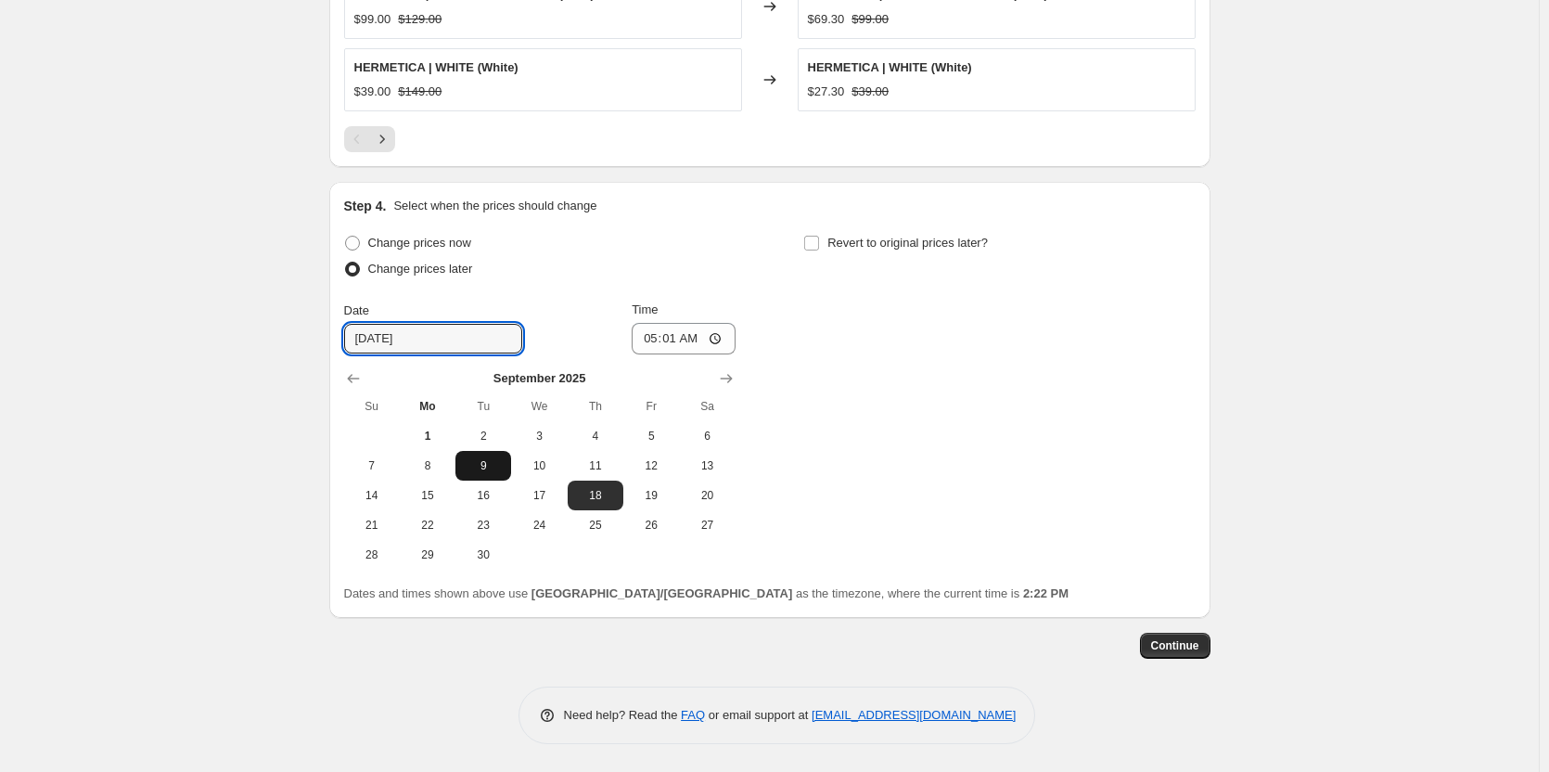
type input "[DATE]"
click at [815, 240] on input "Revert to original prices later?" at bounding box center [811, 243] width 15 height 15
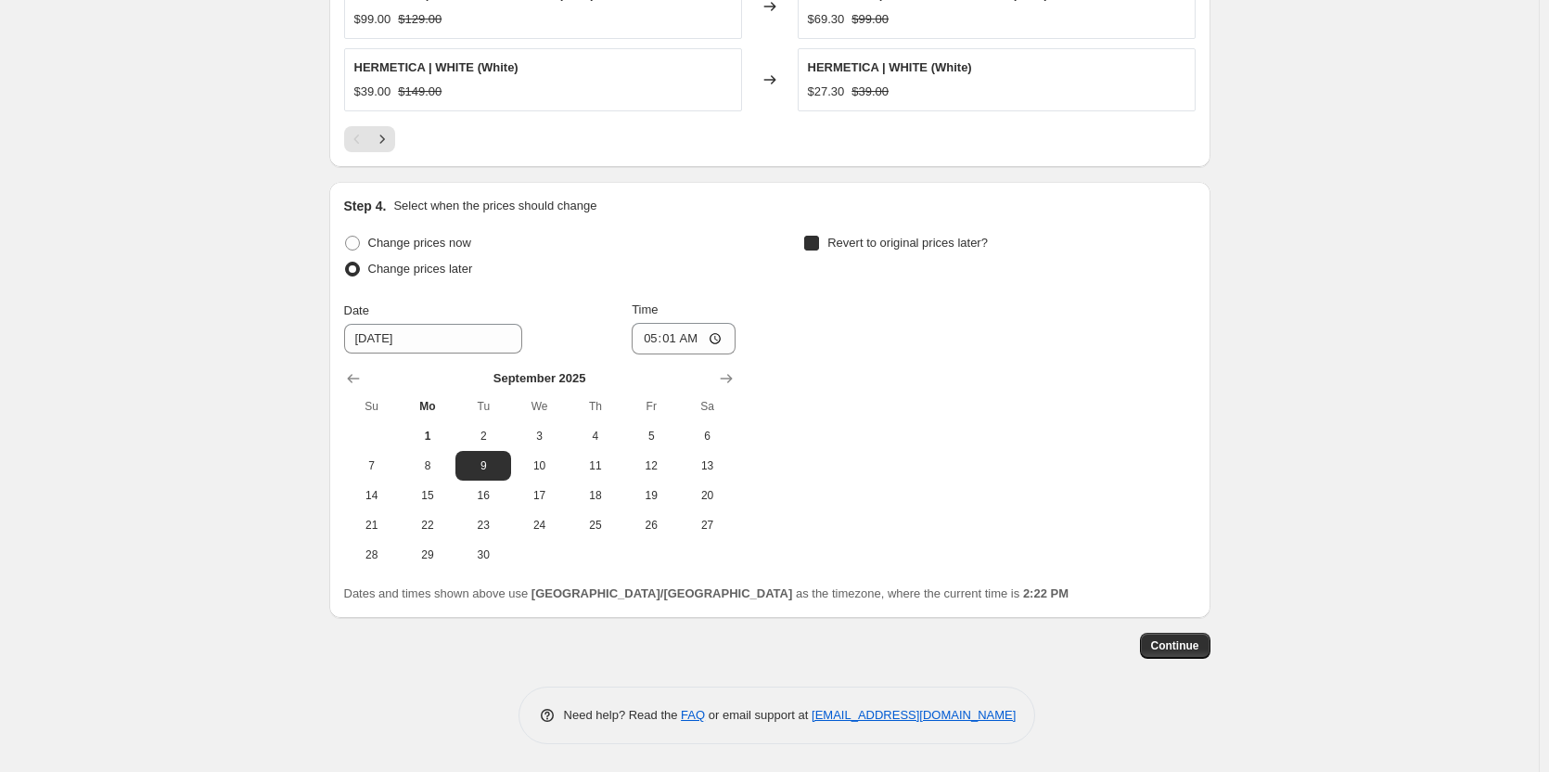
checkbox input "true"
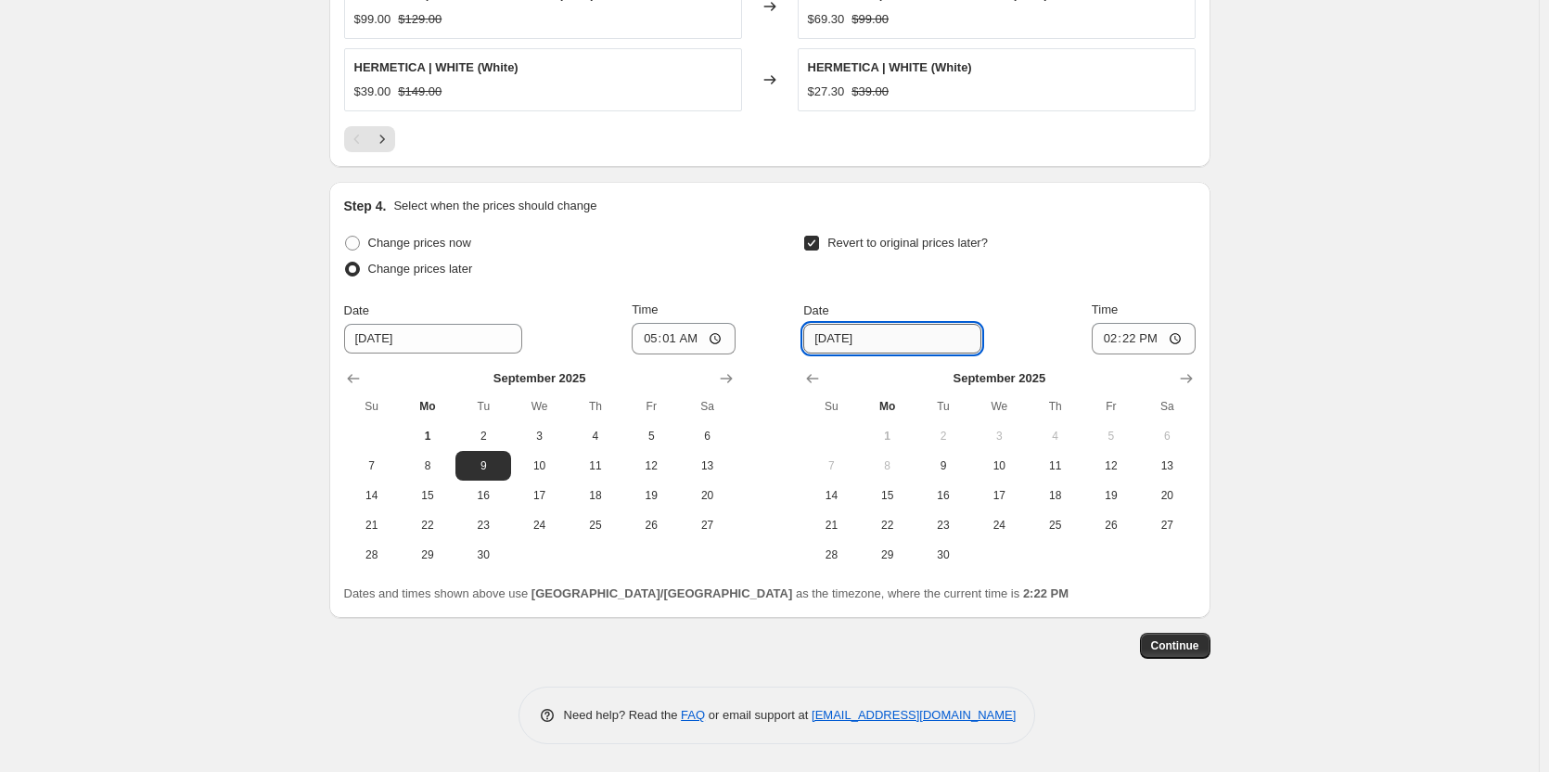
click at [933, 349] on input "[DATE]" at bounding box center [892, 339] width 178 height 30
click at [893, 350] on input "[DATE]" at bounding box center [892, 339] width 178 height 30
click at [1175, 346] on input "14:22" at bounding box center [1144, 339] width 104 height 32
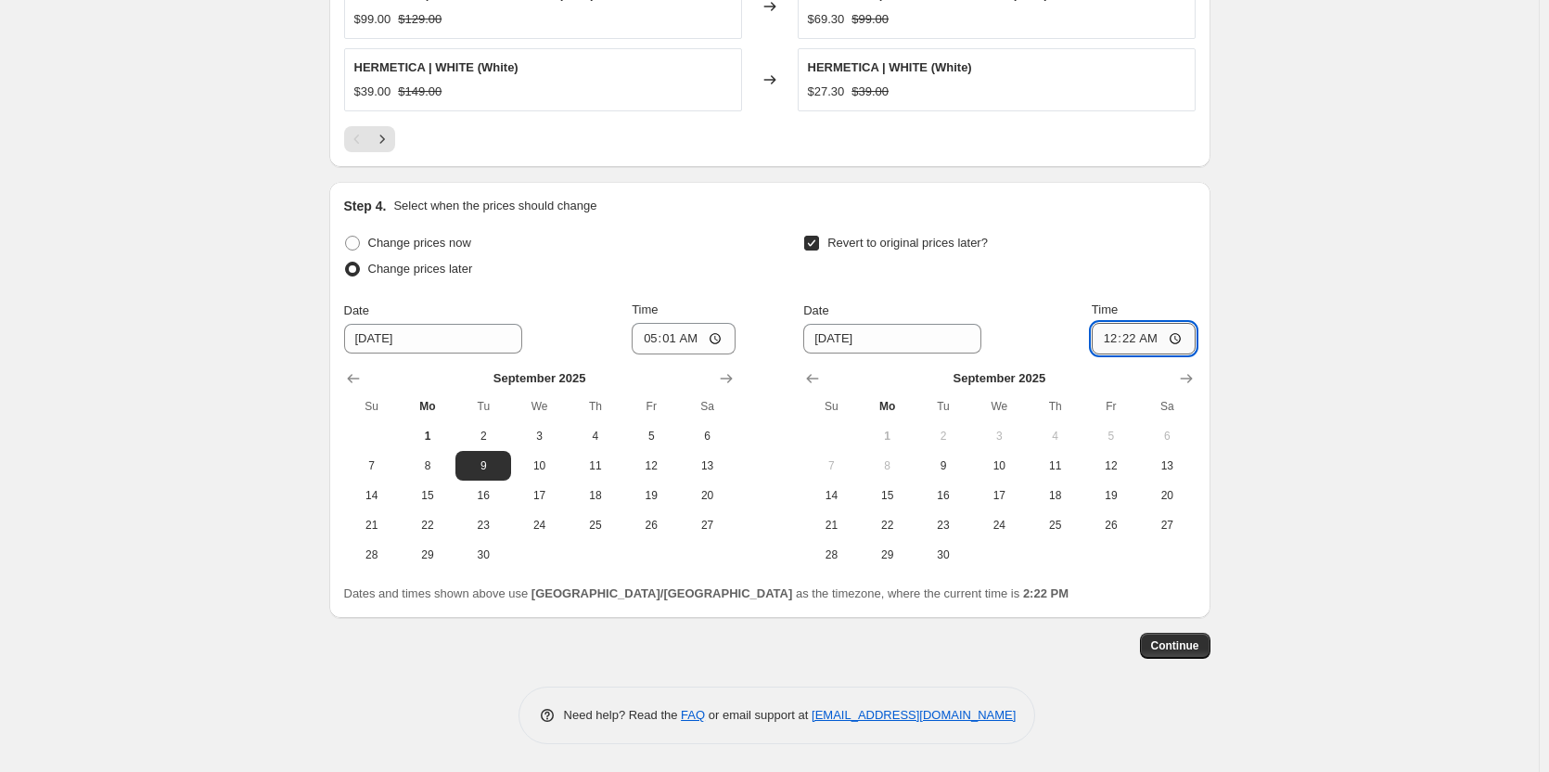
click at [1130, 340] on input "00:22" at bounding box center [1144, 339] width 104 height 32
type input "00:01"
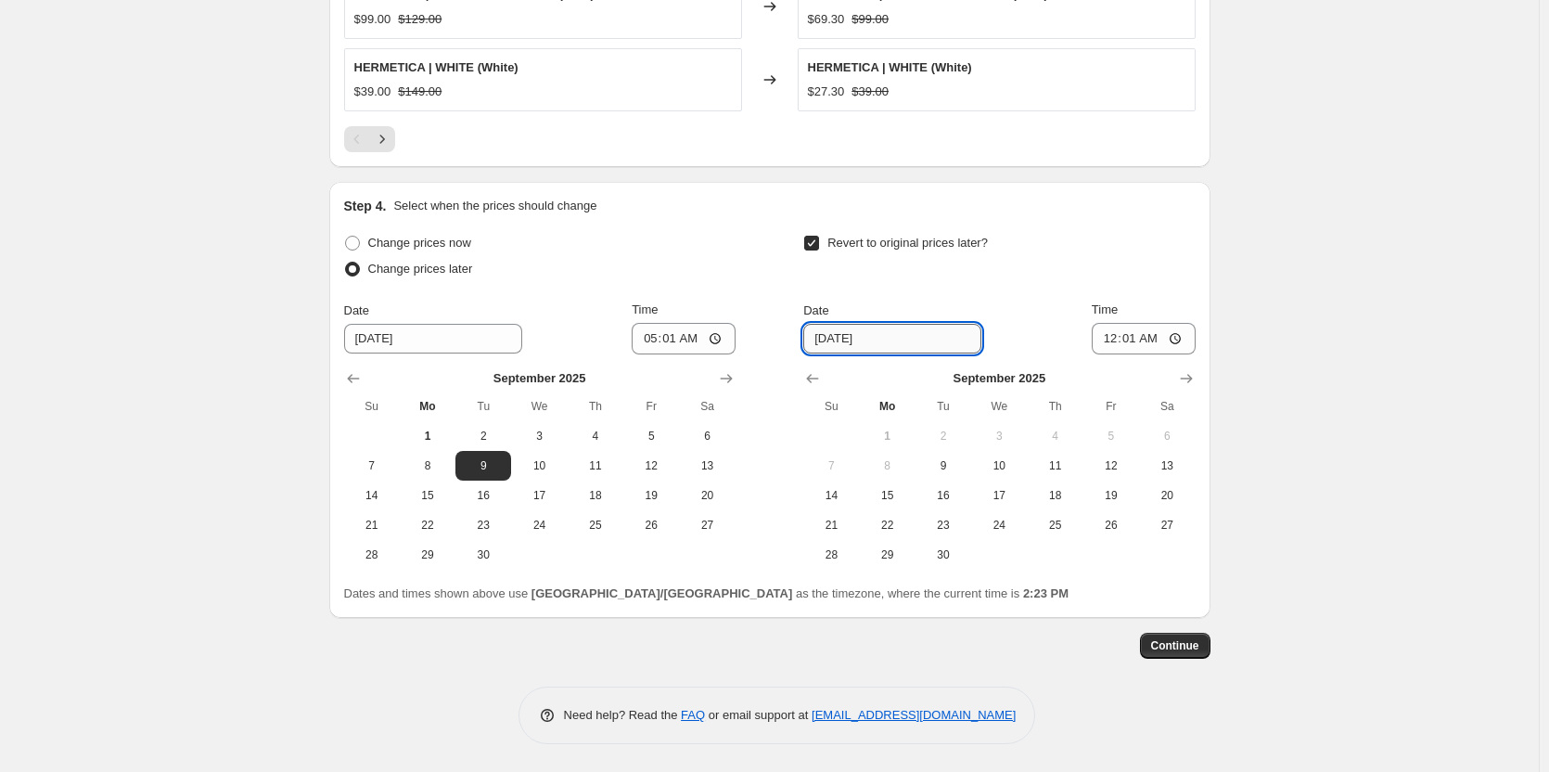
click at [860, 327] on input "[DATE]" at bounding box center [892, 339] width 178 height 30
click at [1027, 493] on button "17" at bounding box center [999, 496] width 56 height 30
type input "[DATE]"
click at [1204, 648] on button "Continue" at bounding box center [1175, 646] width 71 height 26
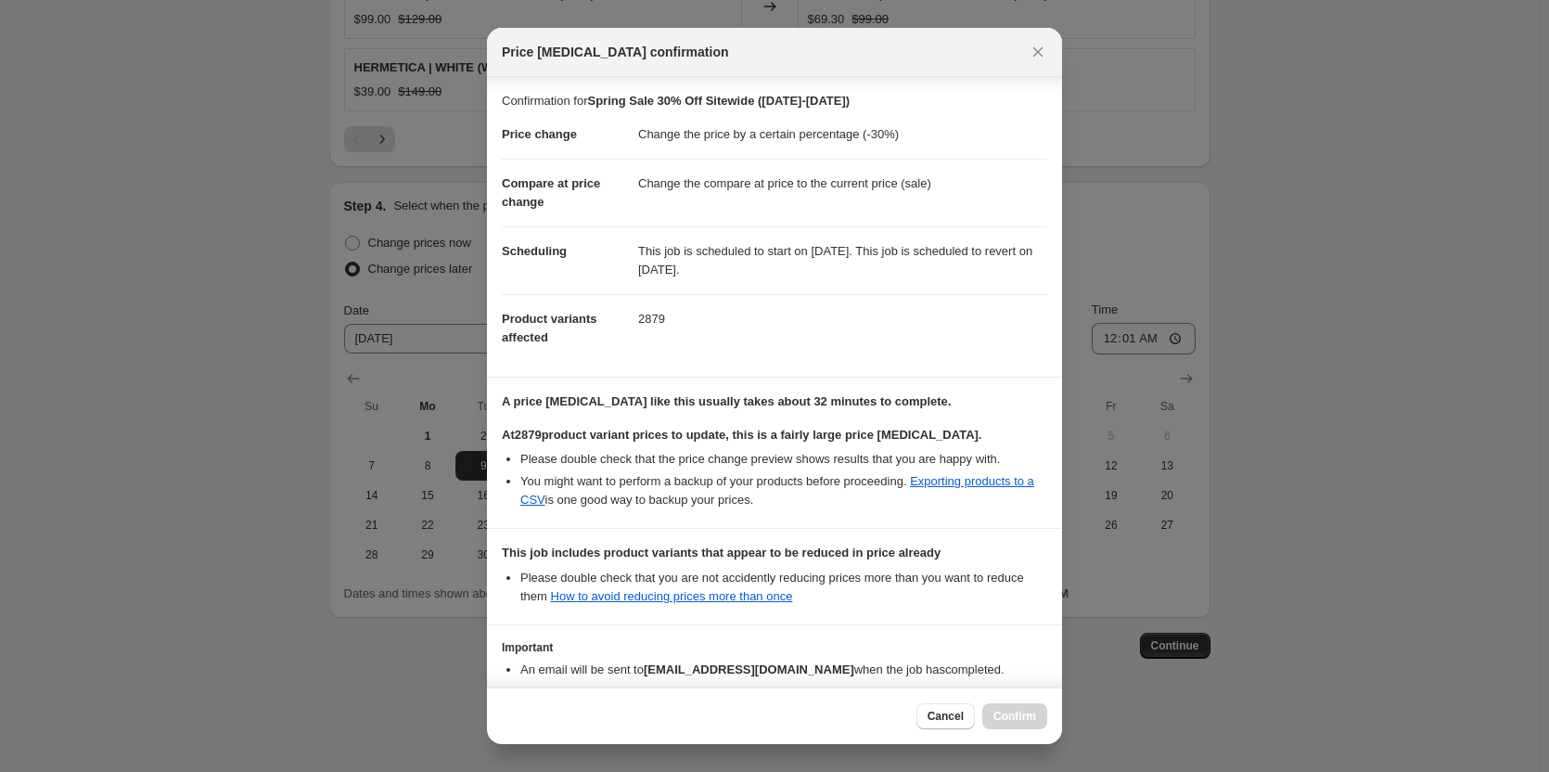
scroll to position [126, 0]
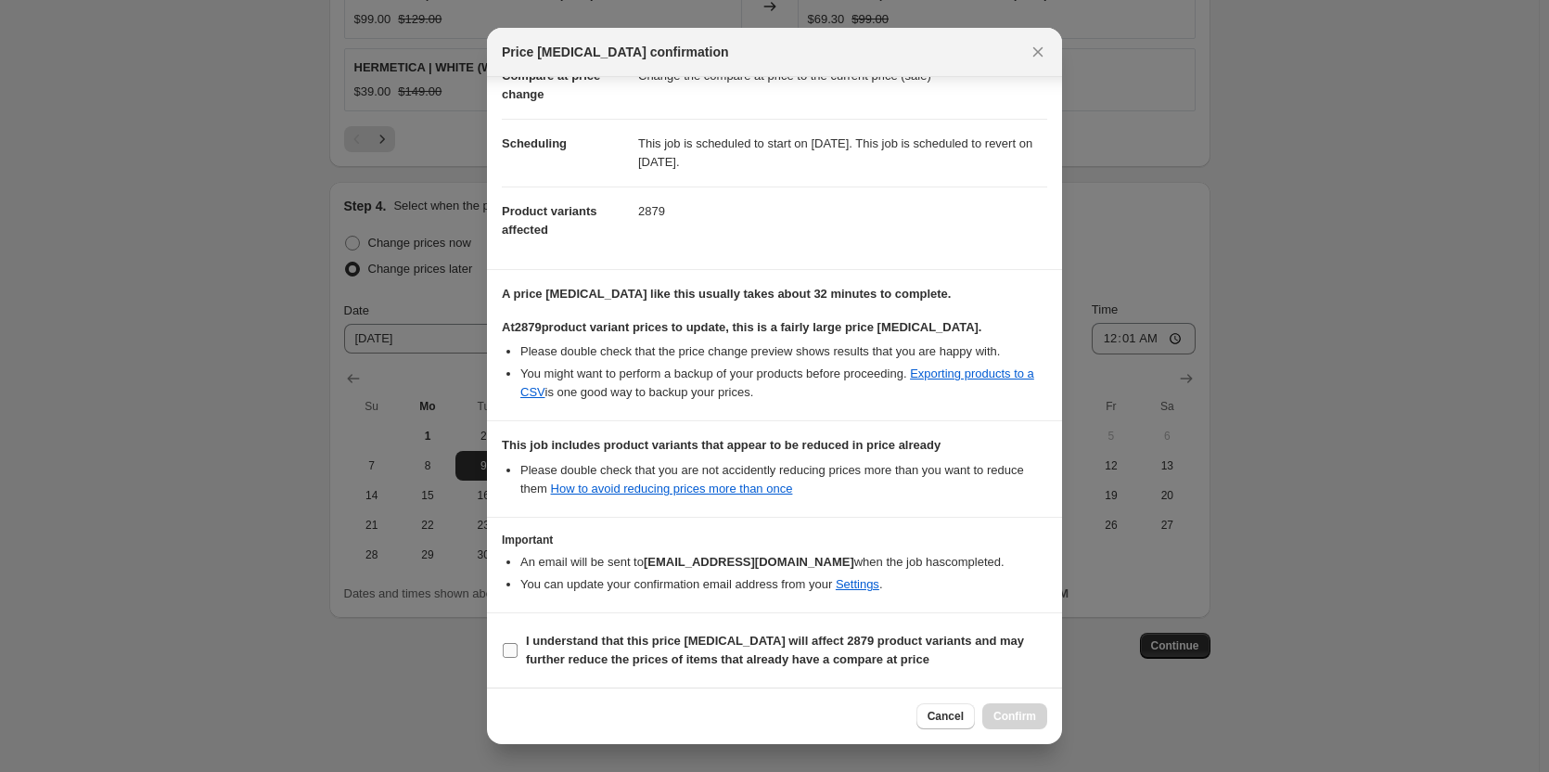
drag, startPoint x: 506, startPoint y: 653, endPoint x: 528, endPoint y: 646, distance: 23.5
click at [507, 651] on input "I understand that this price [MEDICAL_DATA] will affect 2879 product variants a…" at bounding box center [510, 650] width 15 height 15
checkbox input "true"
click at [1022, 714] on span "Confirm" at bounding box center [1015, 716] width 43 height 15
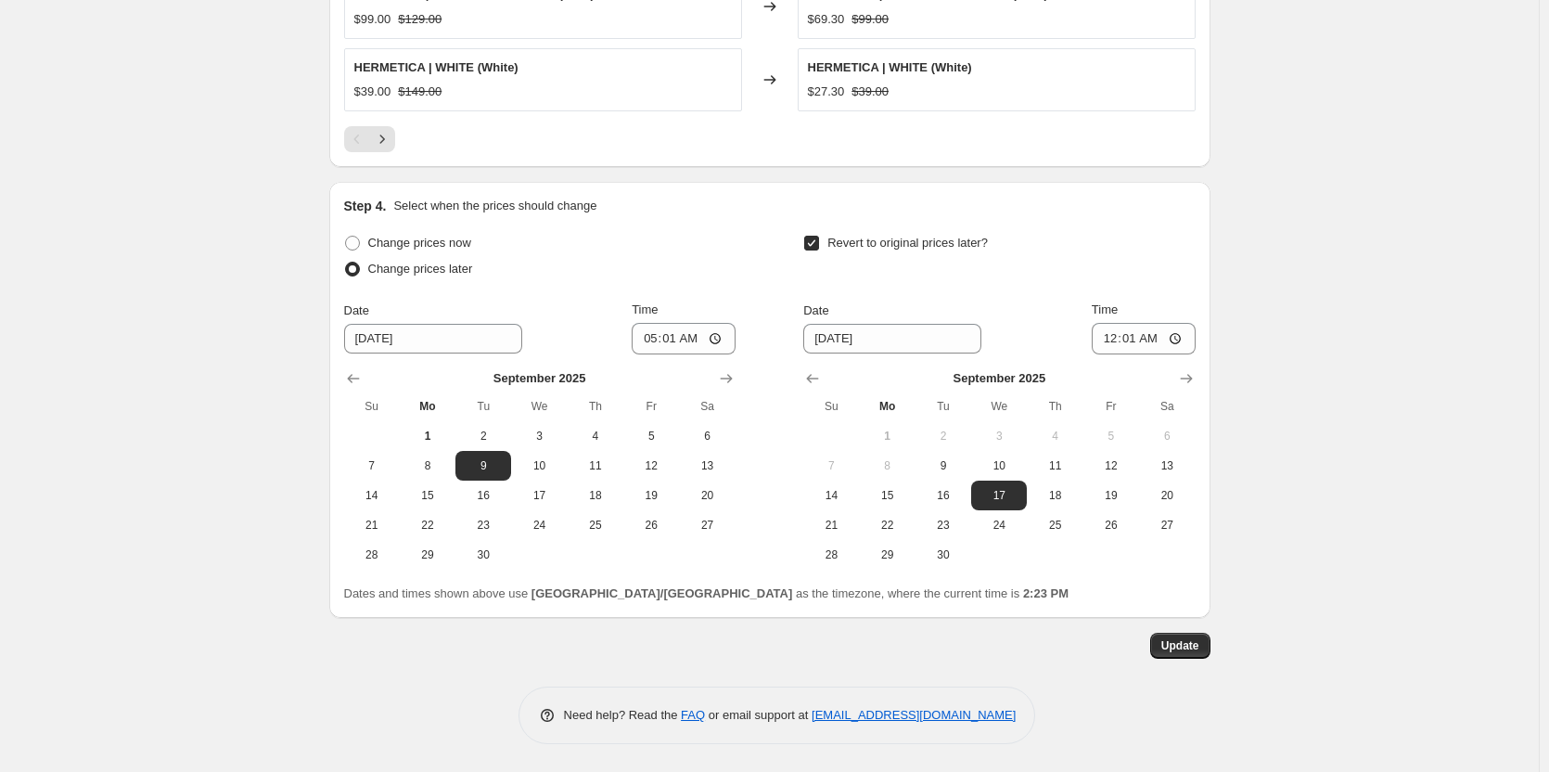
scroll to position [1678, 0]
click at [1200, 646] on span "Update" at bounding box center [1181, 645] width 38 height 15
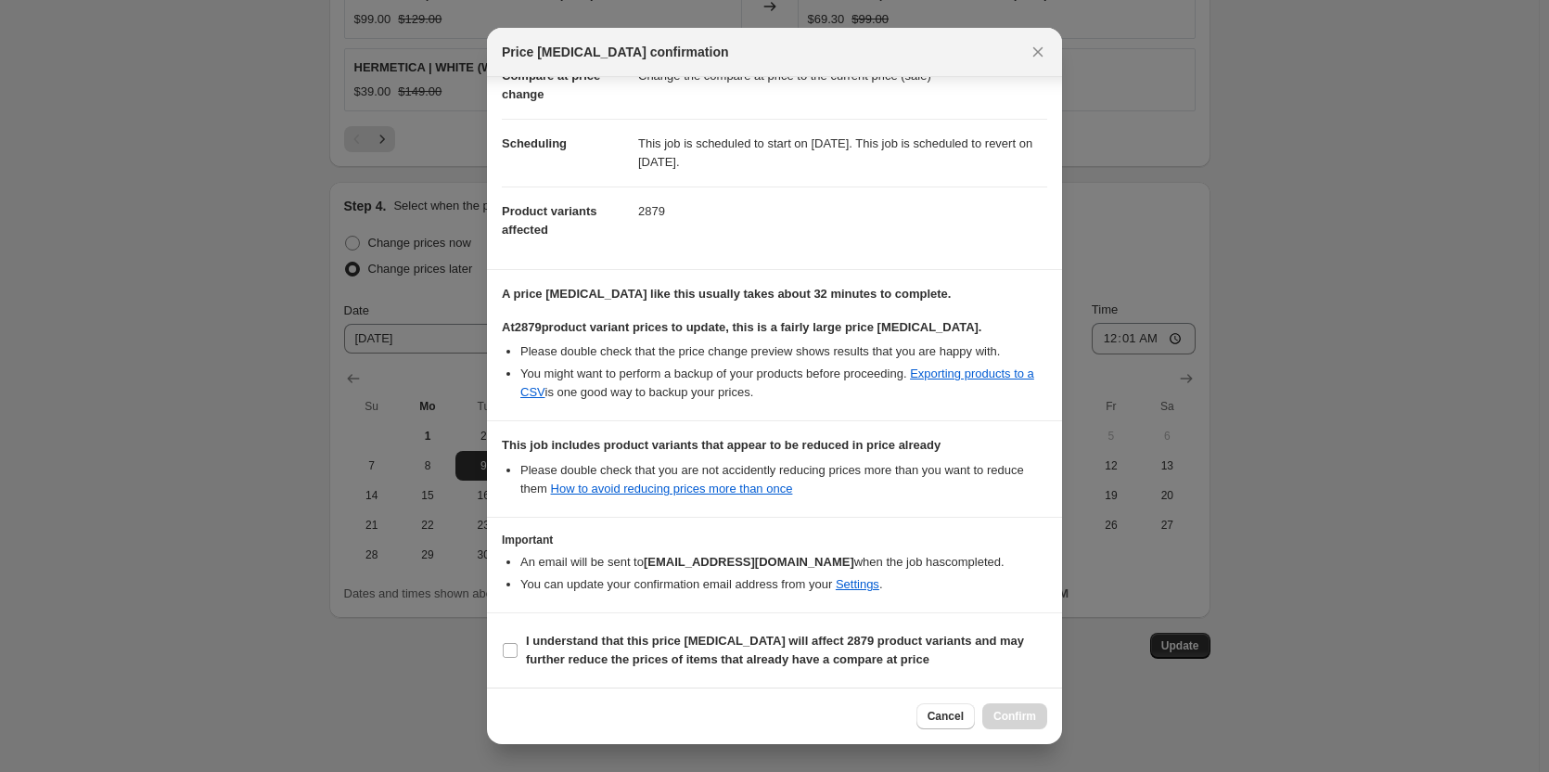
scroll to position [126, 0]
drag, startPoint x: 1207, startPoint y: 315, endPoint x: 1140, endPoint y: 314, distance: 66.8
click at [1203, 315] on div at bounding box center [774, 386] width 1549 height 772
